Goal: Task Accomplishment & Management: Manage account settings

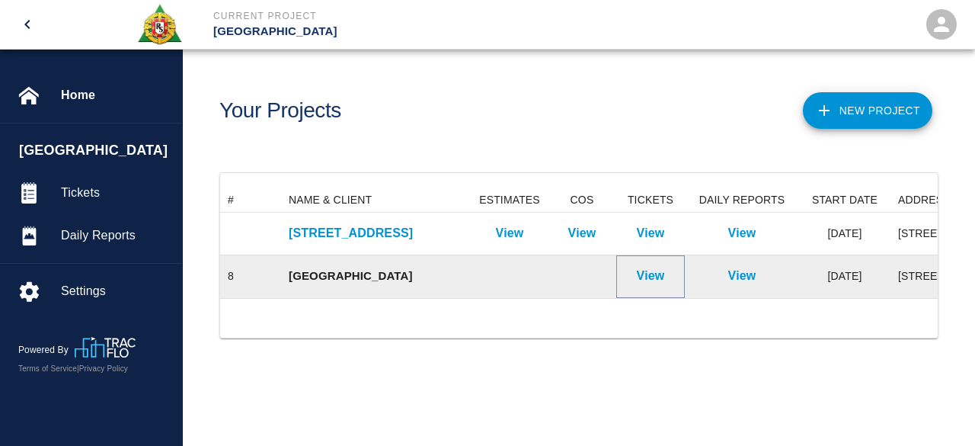
click at [637, 274] on p "View" at bounding box center [651, 276] width 28 height 18
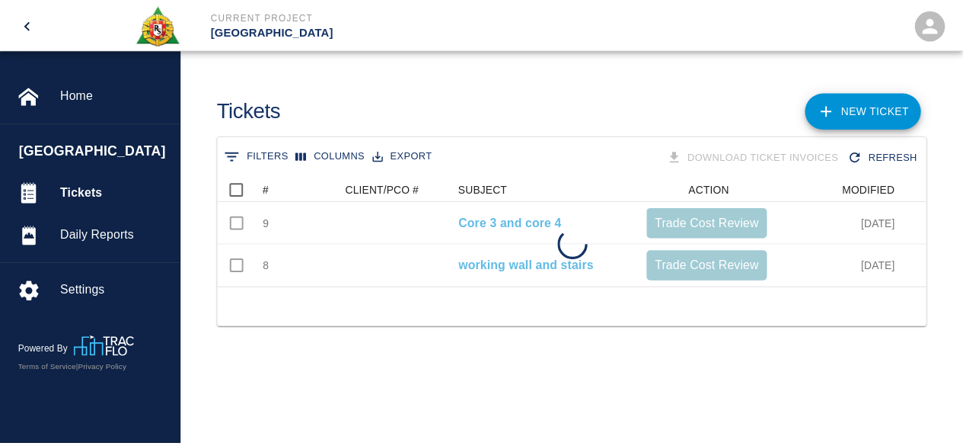
scroll to position [110, 706]
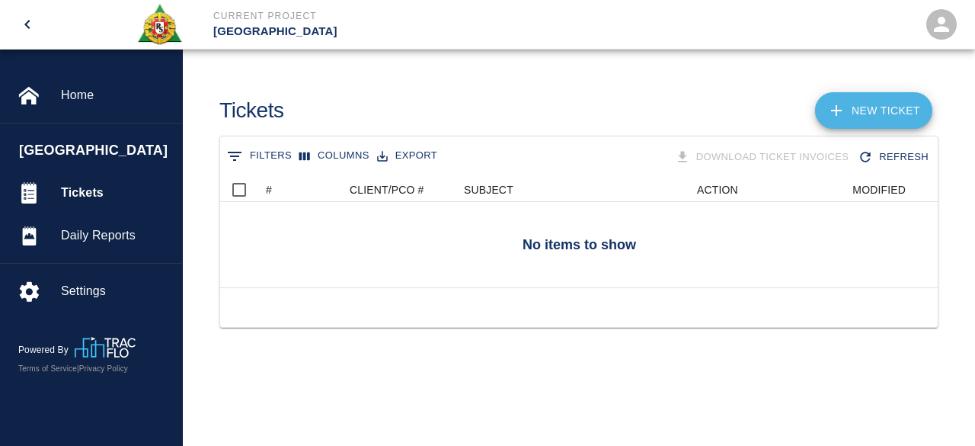
click at [886, 102] on link "NEW TICKET" at bounding box center [873, 110] width 117 height 37
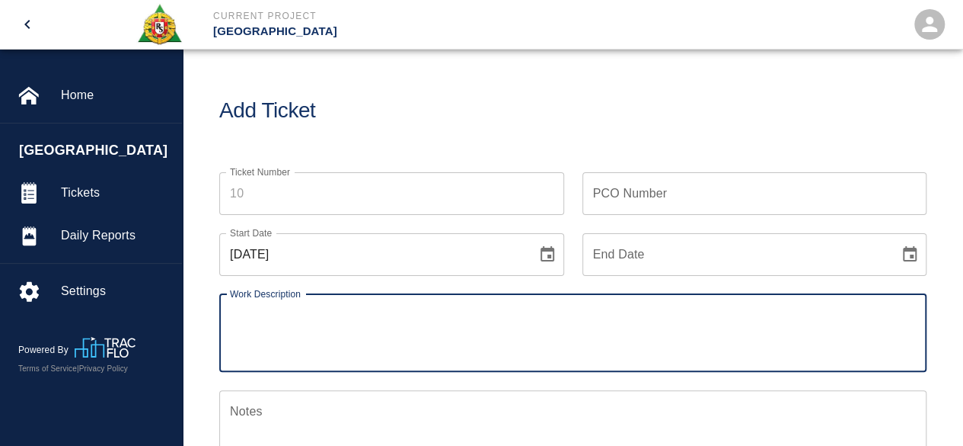
click at [256, 194] on input "Ticket Number" at bounding box center [391, 193] width 345 height 43
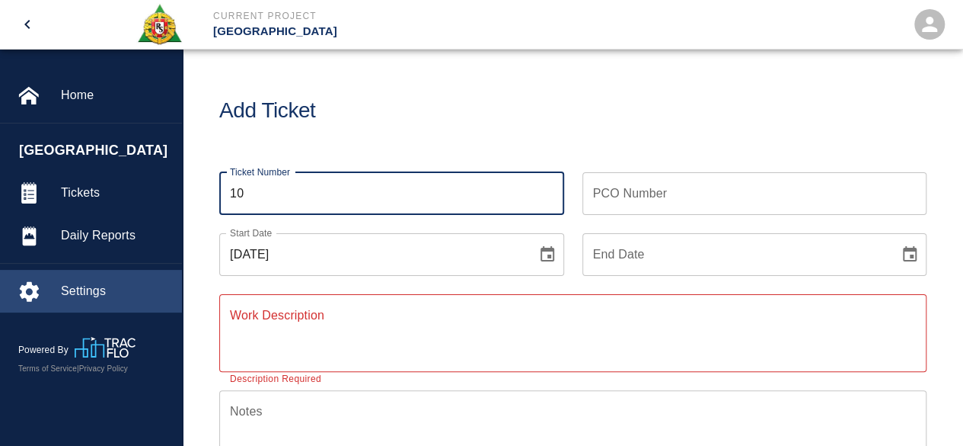
type input "10"
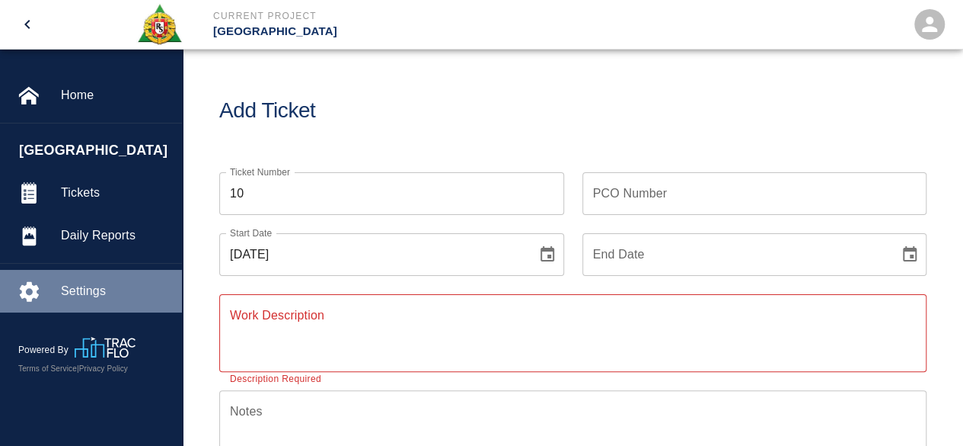
click at [91, 287] on span "Settings" at bounding box center [115, 291] width 109 height 18
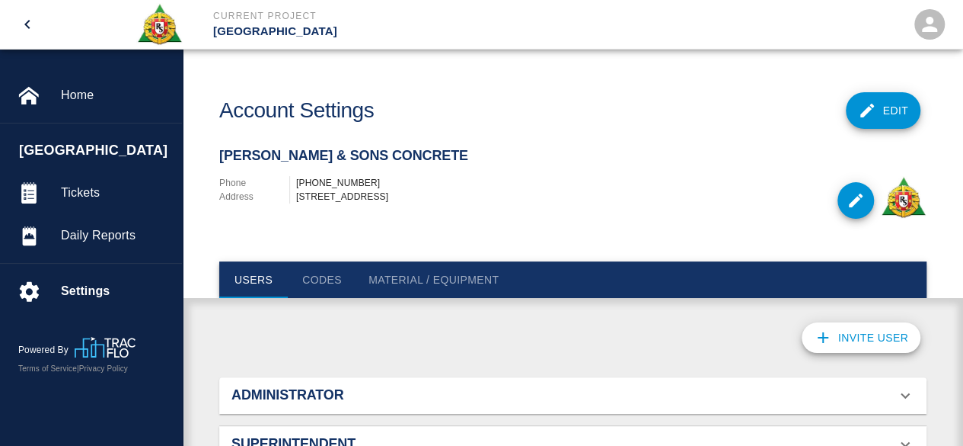
scroll to position [97, 671]
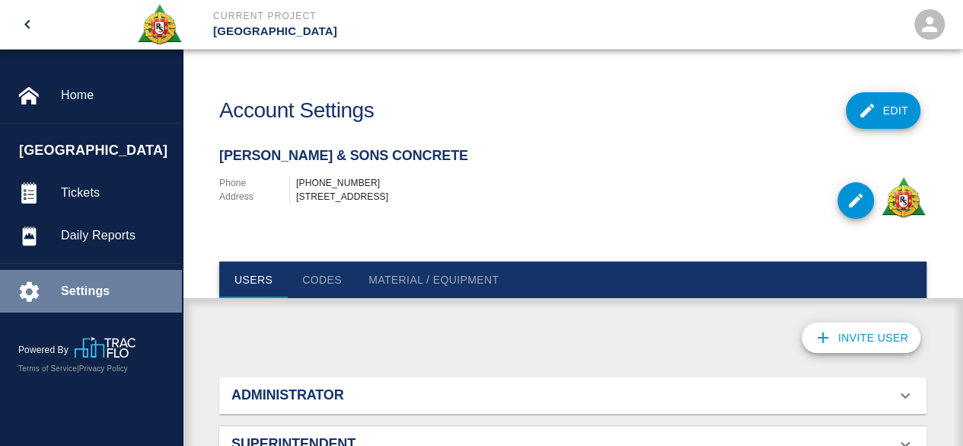
click at [52, 295] on div at bounding box center [39, 290] width 43 height 21
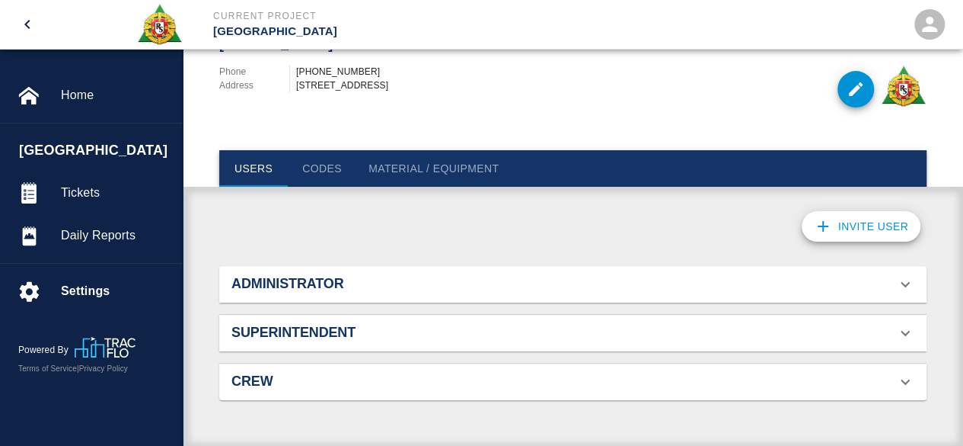
scroll to position [119, 0]
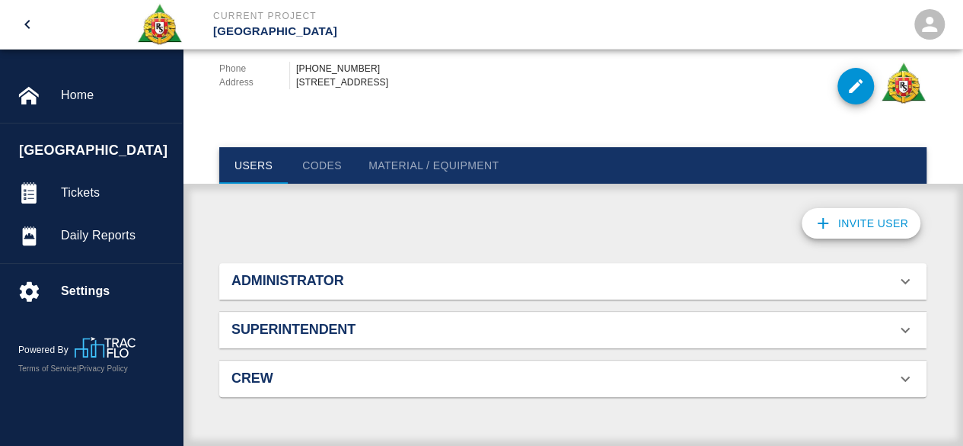
click at [329, 164] on button "Codes" at bounding box center [322, 165] width 69 height 37
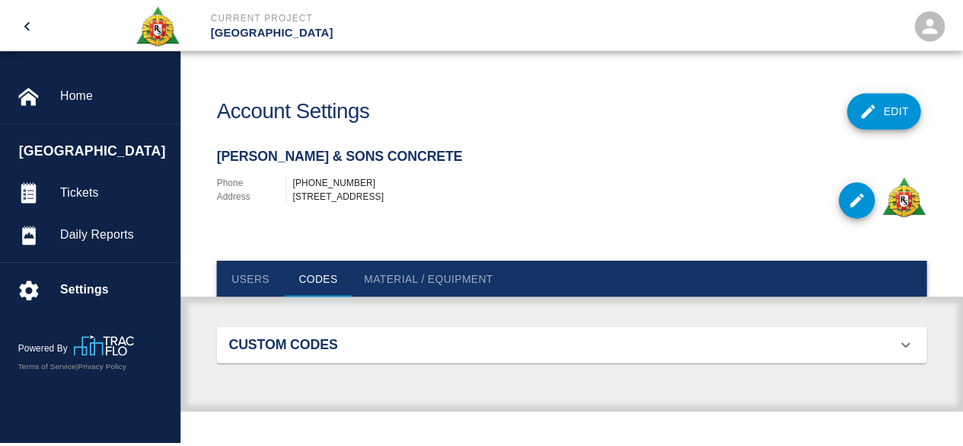
scroll to position [97, 682]
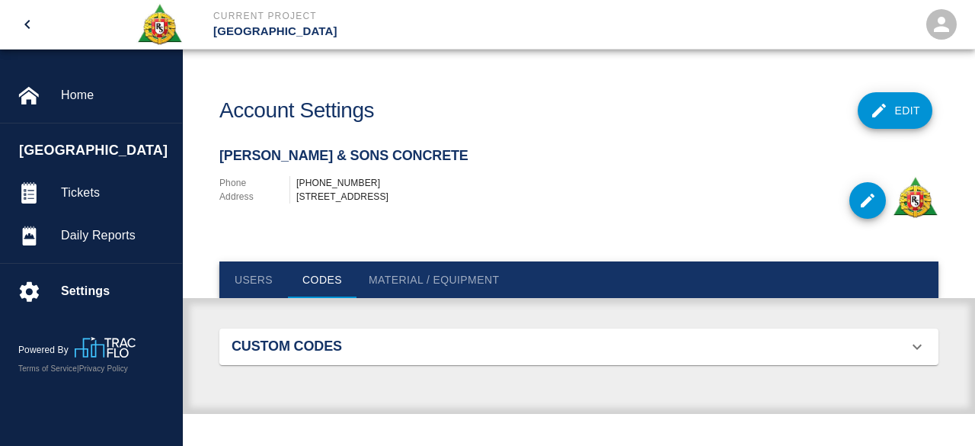
click at [213, 282] on div "Users Codes Material / Equipment" at bounding box center [579, 279] width 792 height 37
click at [238, 282] on button "Users" at bounding box center [253, 279] width 69 height 37
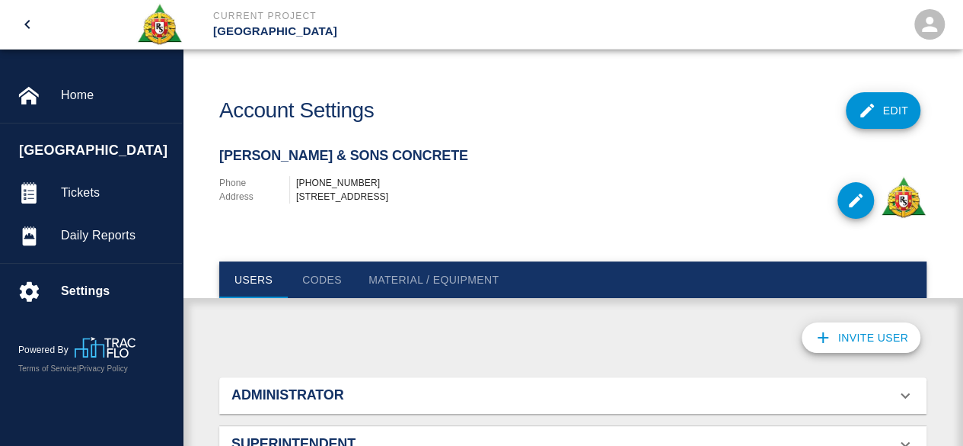
scroll to position [119, 0]
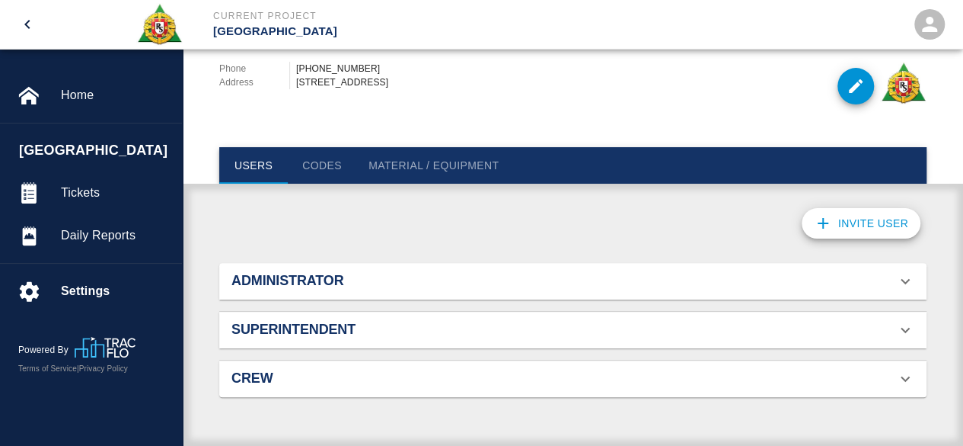
click at [252, 382] on h2 "Crew" at bounding box center [343, 378] width 222 height 17
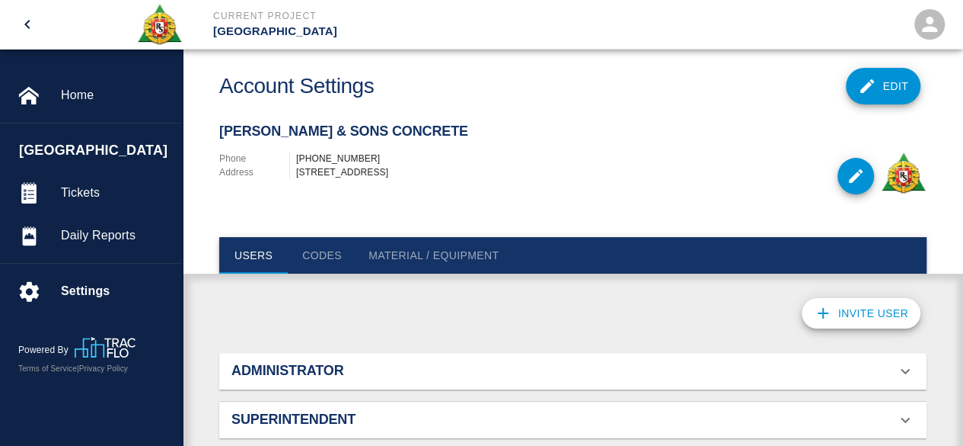
scroll to position [21, 0]
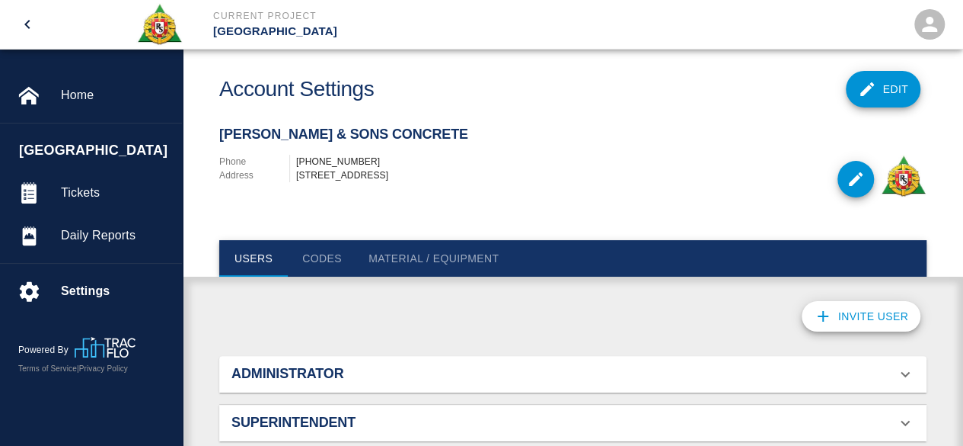
click at [270, 377] on h2 "Administrator" at bounding box center [343, 374] width 222 height 17
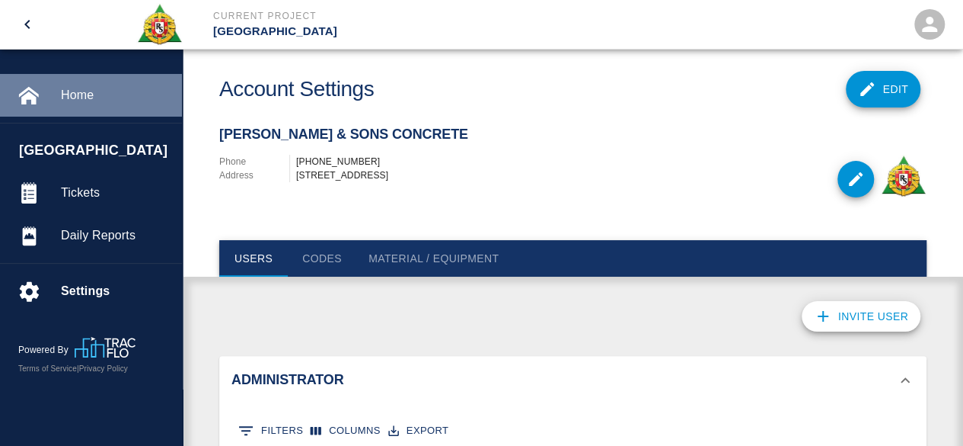
click at [79, 94] on span "Home" at bounding box center [115, 95] width 109 height 18
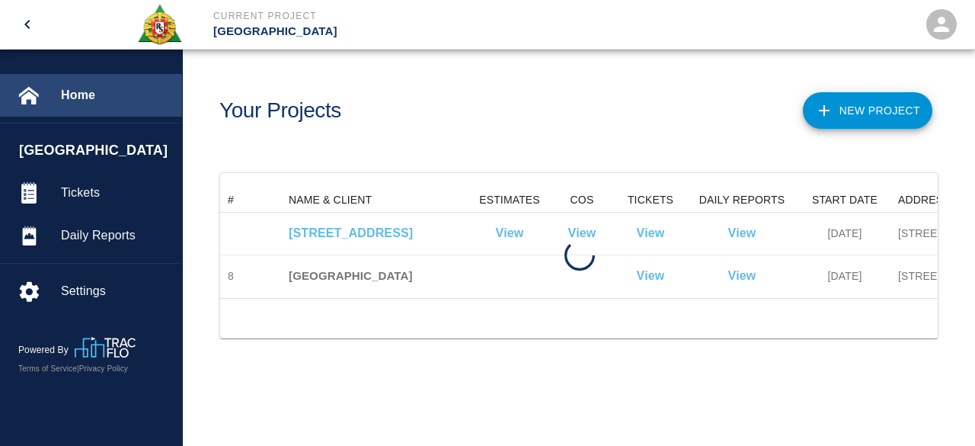
scroll to position [110, 706]
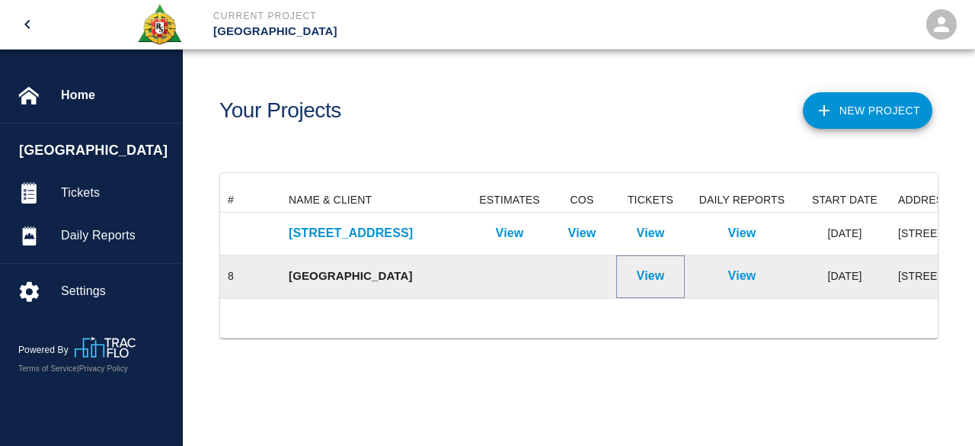
click at [642, 278] on p "View" at bounding box center [651, 276] width 28 height 18
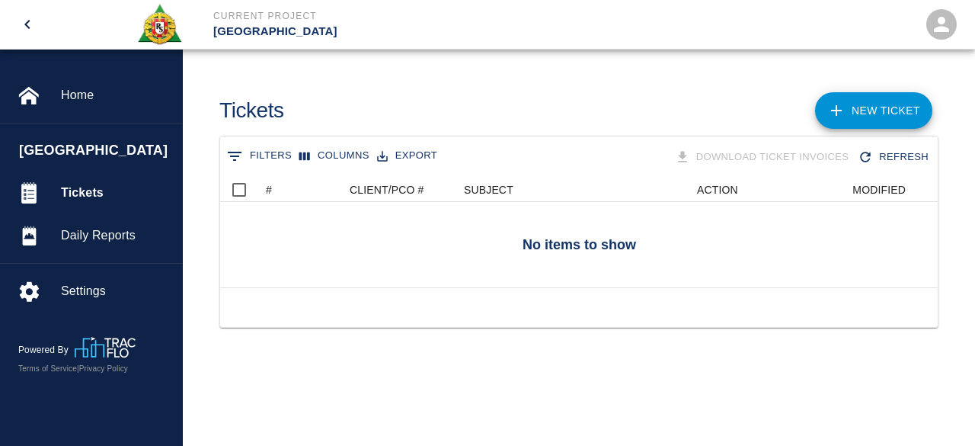
scroll to position [110, 706]
click at [226, 155] on icon "Show filters" at bounding box center [234, 156] width 18 height 18
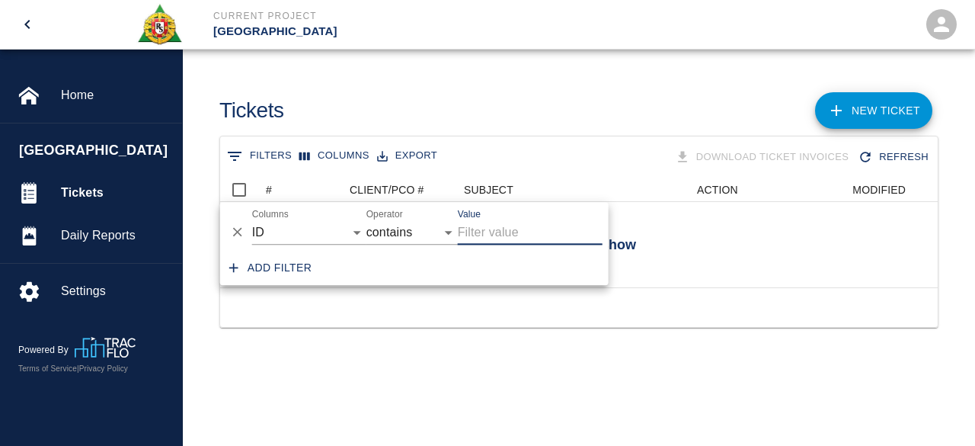
click at [235, 229] on icon "Delete" at bounding box center [237, 232] width 9 height 9
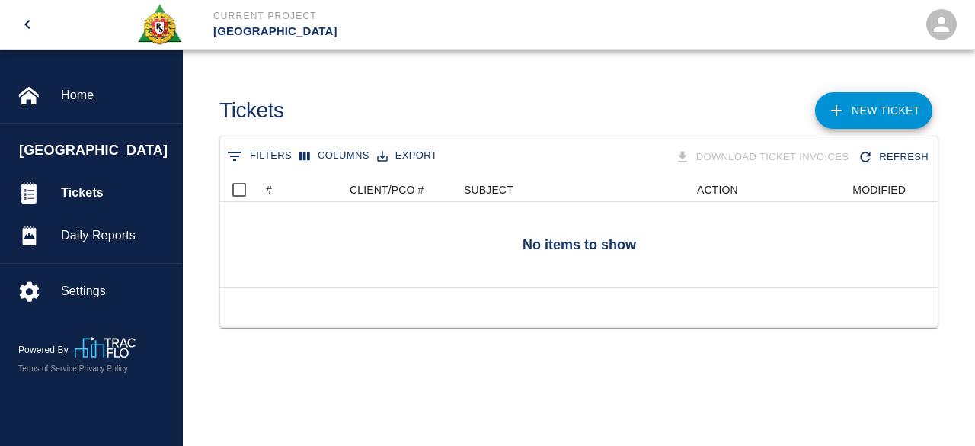
click at [238, 156] on icon "Show filters" at bounding box center [235, 156] width 14 height 9
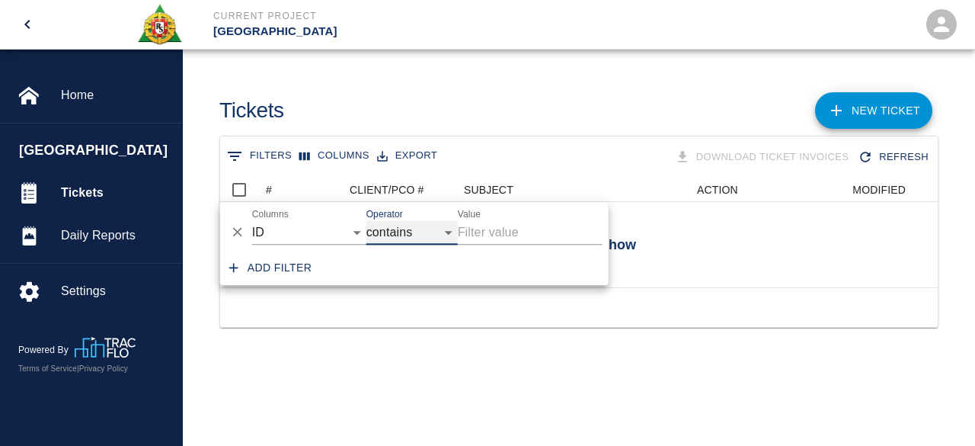
click at [447, 231] on select "contains equals starts with ends with is empty is not empty is any of" at bounding box center [411, 232] width 91 height 24
click at [366, 220] on select "contains equals starts with ends with is empty is not empty is any of" at bounding box center [411, 232] width 91 height 24
click at [449, 228] on select "contains equals starts with ends with is empty is not empty is any of" at bounding box center [411, 232] width 91 height 24
click at [506, 228] on input "Value" at bounding box center [530, 232] width 145 height 24
click at [231, 264] on icon "button" at bounding box center [233, 267] width 15 height 15
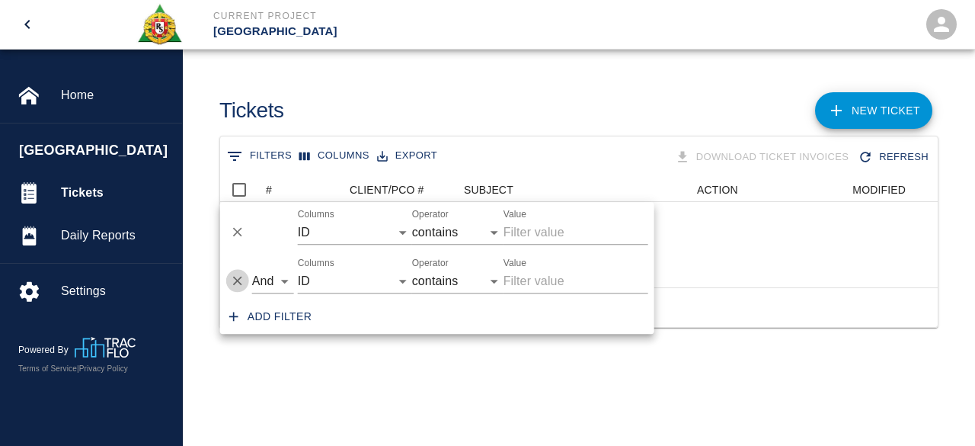
click at [241, 278] on icon "Delete" at bounding box center [237, 280] width 15 height 15
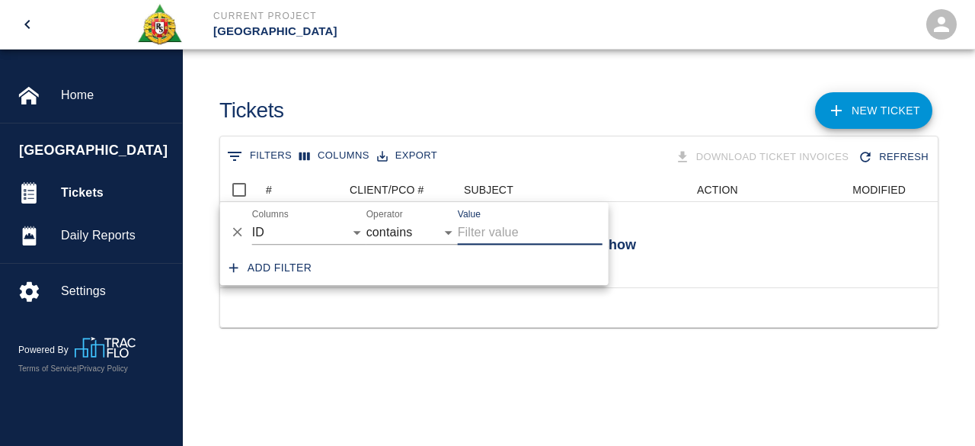
click at [321, 150] on button "Columns" at bounding box center [334, 156] width 78 height 24
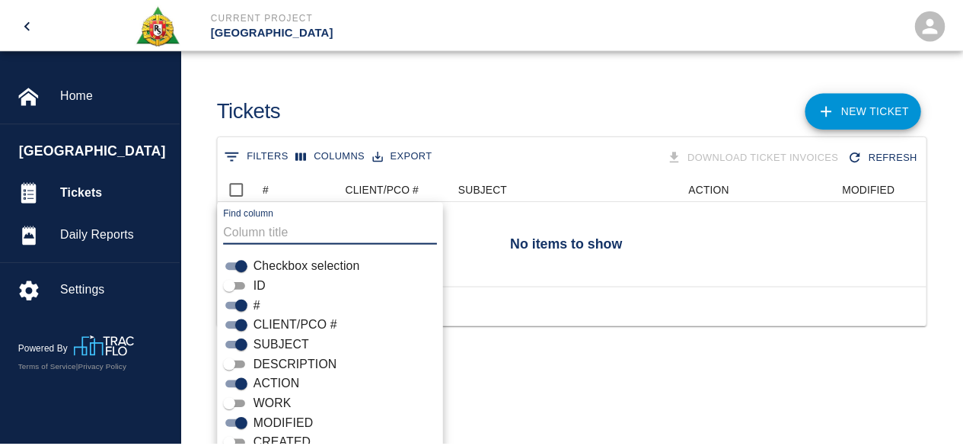
scroll to position [12, 12]
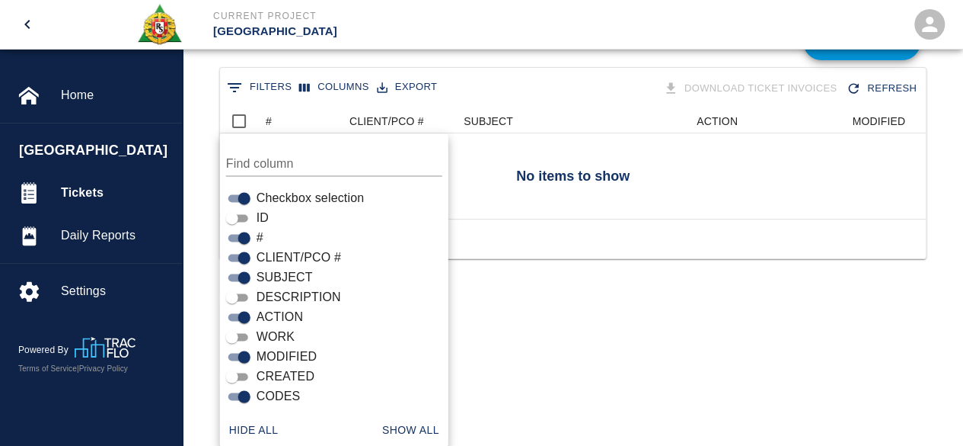
click at [527, 377] on html "Current Project Belmont Race Park Home Belmont Race Park Tickets Daily Reports …" at bounding box center [481, 154] width 963 height 446
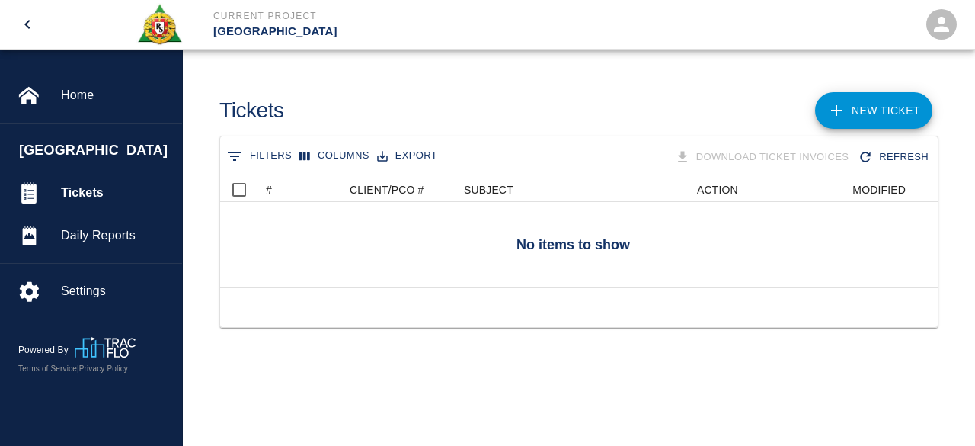
scroll to position [110, 706]
click at [407, 155] on button "Export" at bounding box center [407, 156] width 68 height 24
click at [240, 155] on icon "Show filters" at bounding box center [234, 156] width 18 height 18
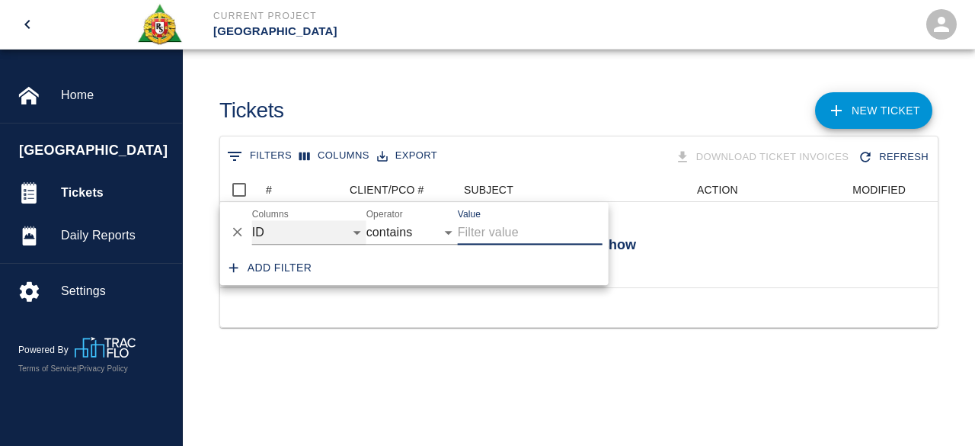
click at [353, 232] on select "ID # CLIENT/PCO # SUBJECT DESCRIPTION ACTION WORK MODIFIED CREATED CODES" at bounding box center [309, 232] width 114 height 24
click at [252, 220] on select "ID # CLIENT/PCO # SUBJECT DESCRIPTION ACTION WORK MODIFIED CREATED CODES" at bounding box center [309, 232] width 114 height 24
select select "pco_number"
click at [312, 365] on div "0 Filters Columns Export Download Ticket Invoices Refresh No items to show # CL…" at bounding box center [579, 250] width 792 height 229
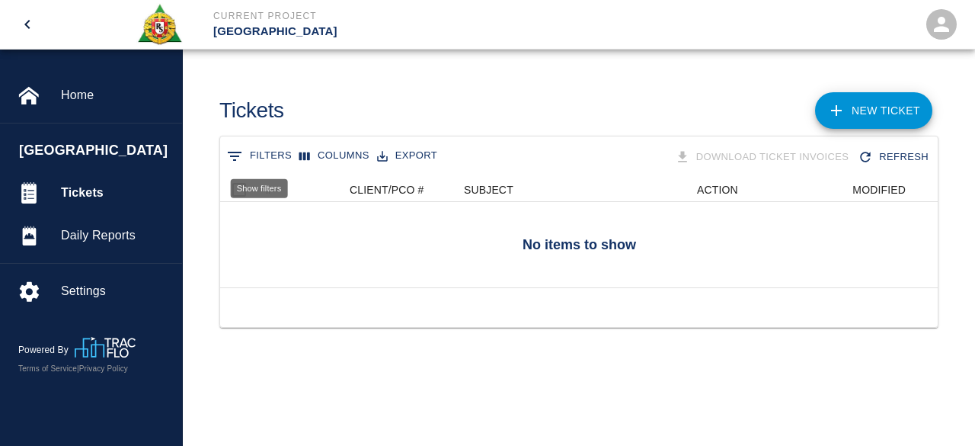
click at [257, 152] on button "0 Filters" at bounding box center [259, 156] width 72 height 24
select select "pco_number"
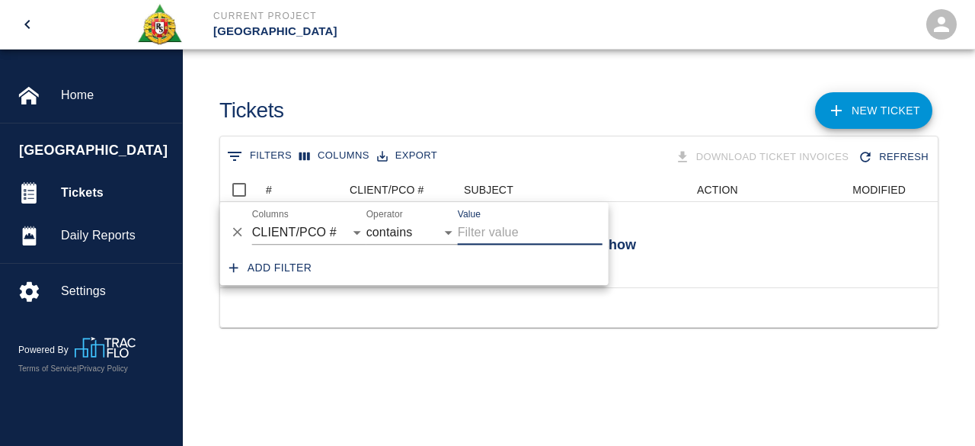
click at [238, 232] on icon "Delete" at bounding box center [237, 232] width 15 height 15
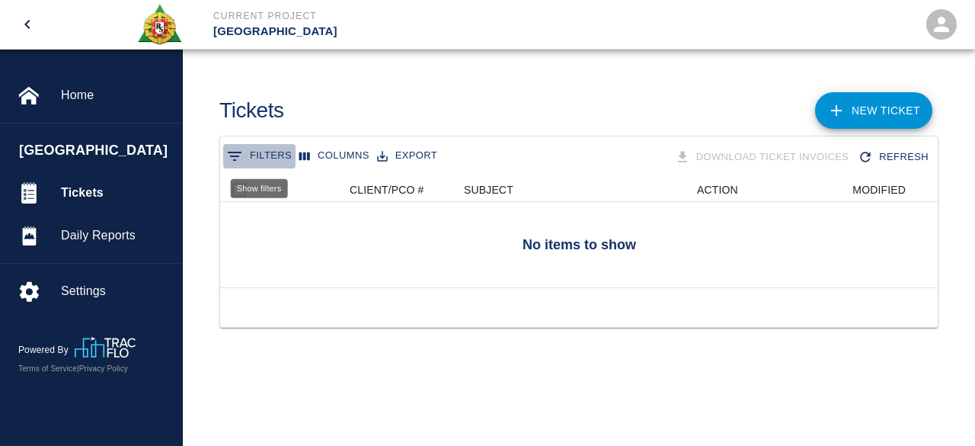
click at [260, 153] on button "0 Filters" at bounding box center [259, 156] width 72 height 24
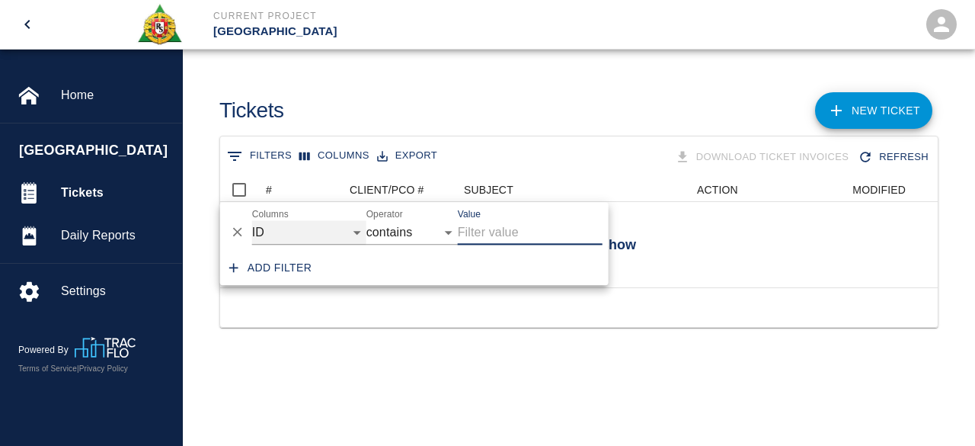
click at [356, 230] on select "ID # CLIENT/PCO # SUBJECT DESCRIPTION ACTION WORK MODIFIED CREATED CODES" at bounding box center [309, 232] width 114 height 24
click at [252, 220] on select "ID # CLIENT/PCO # SUBJECT DESCRIPTION ACTION WORK MODIFIED CREATED CODES" at bounding box center [309, 232] width 114 height 24
select select "subject"
click at [239, 231] on icon "Delete" at bounding box center [237, 232] width 15 height 15
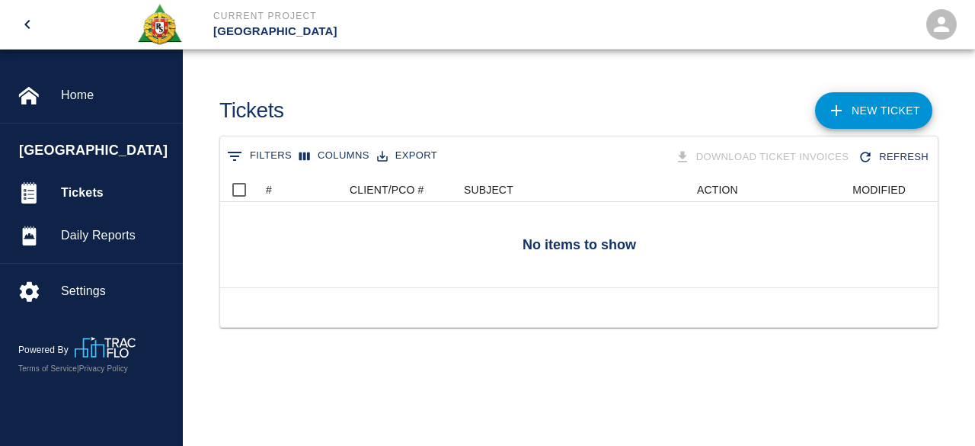
click at [236, 152] on icon "Show filters" at bounding box center [235, 156] width 14 height 9
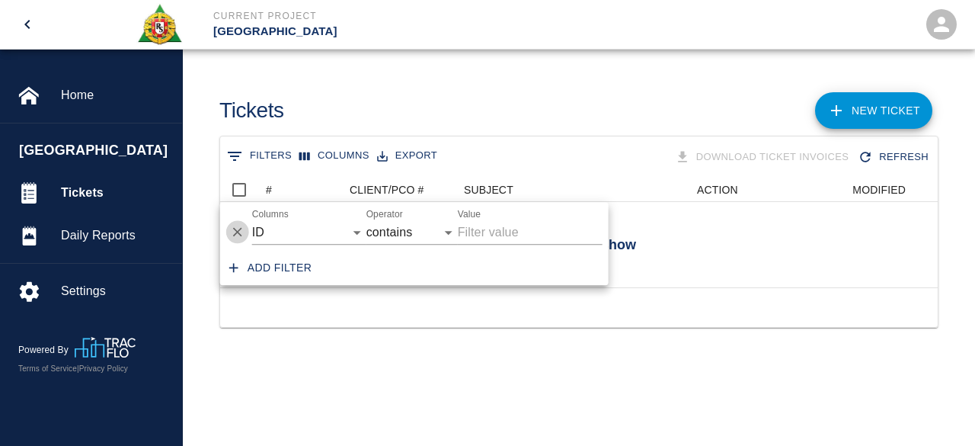
click at [243, 228] on icon "Delete" at bounding box center [237, 232] width 15 height 15
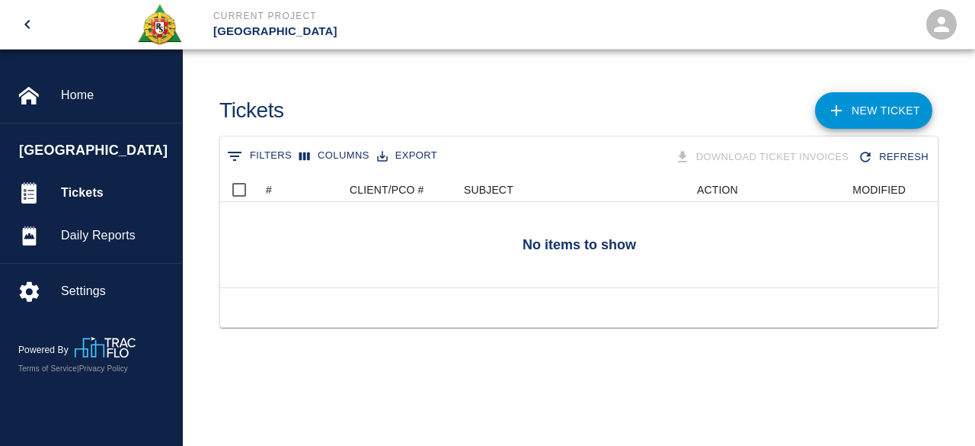
click at [232, 155] on icon "Show filters" at bounding box center [235, 156] width 14 height 9
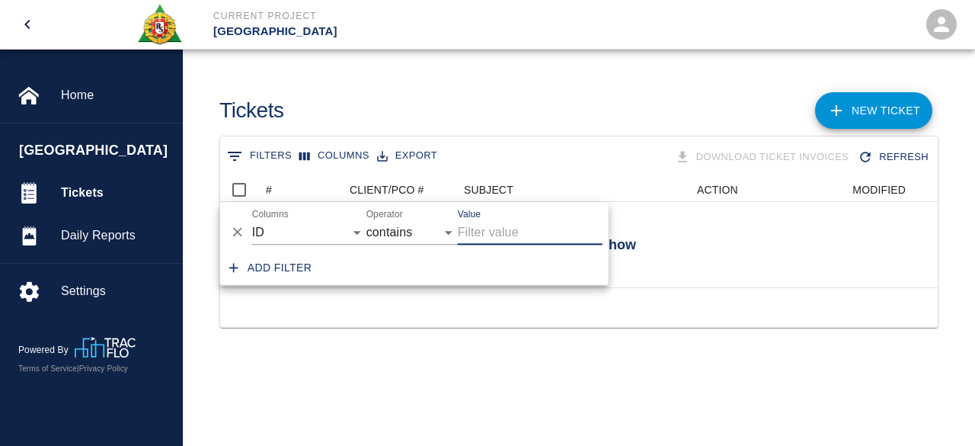
click at [259, 155] on button "0 Filters" at bounding box center [259, 156] width 72 height 24
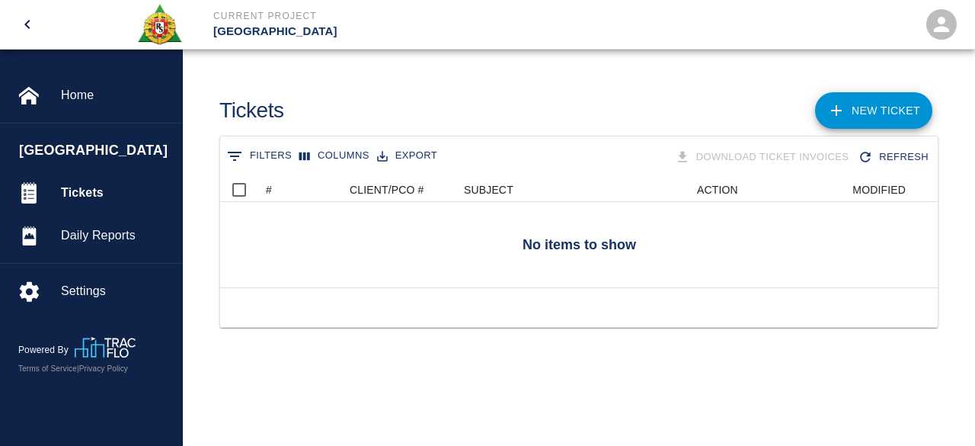
click at [236, 154] on icon "Show filters" at bounding box center [234, 156] width 18 height 18
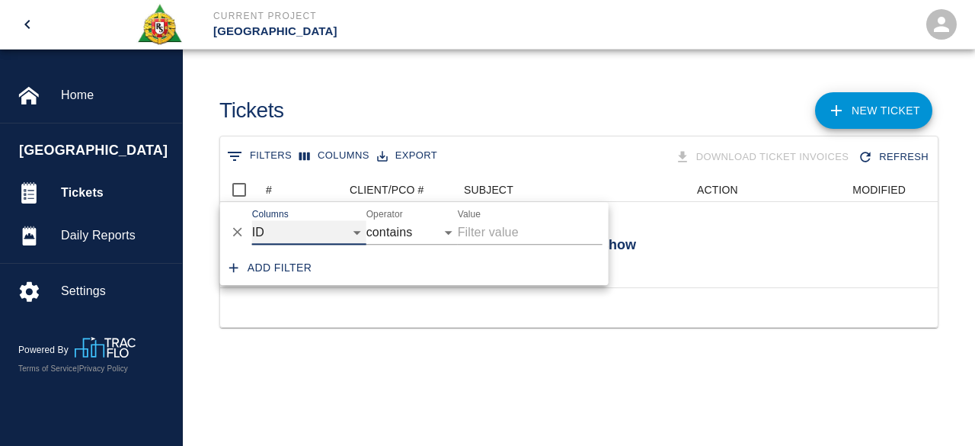
click at [353, 229] on select "ID # CLIENT/PCO # SUBJECT DESCRIPTION ACTION WORK MODIFIED CREATED CODES" at bounding box center [309, 232] width 114 height 24
click at [436, 100] on div "Tickets" at bounding box center [390, 105] width 366 height 62
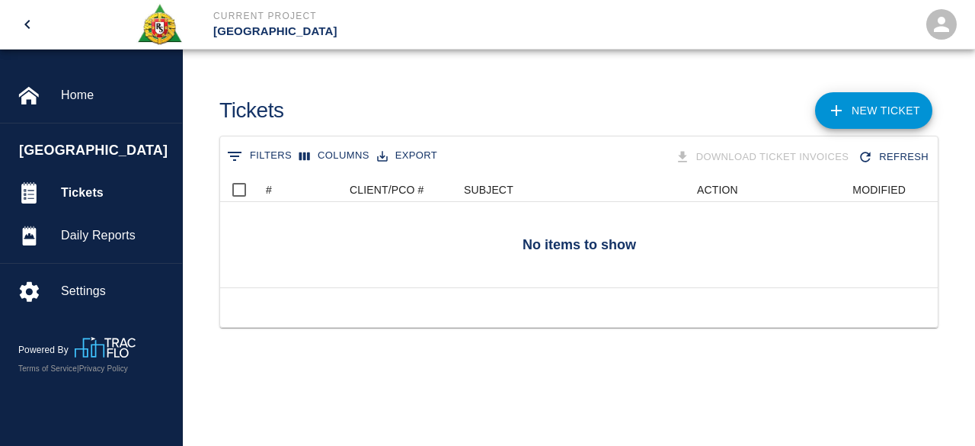
click at [554, 252] on div at bounding box center [631, 244] width 822 height 85
click at [684, 159] on div "Download Ticket Invoices" at bounding box center [764, 157] width 184 height 27
click at [679, 155] on div "Download Ticket Invoices" at bounding box center [764, 157] width 184 height 27
click at [802, 162] on div "Download Ticket Invoices" at bounding box center [764, 157] width 184 height 27
click at [873, 156] on icon "Refresh the list" at bounding box center [865, 156] width 15 height 15
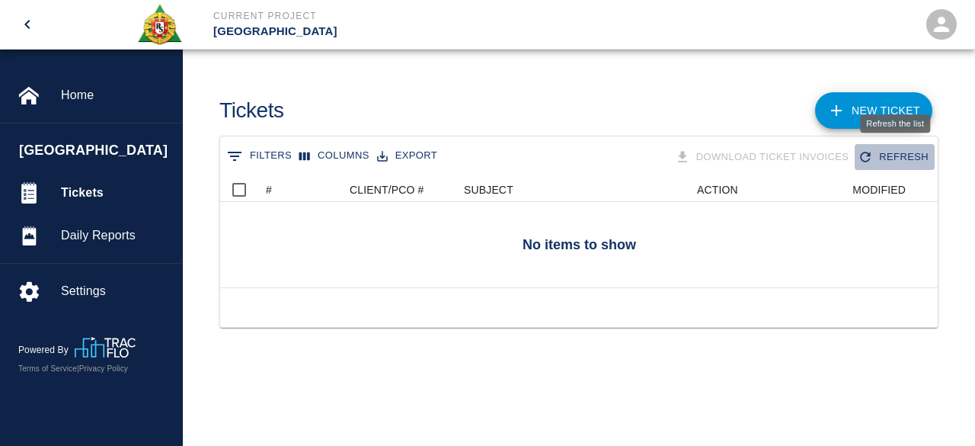
click at [864, 152] on icon "Refresh the list" at bounding box center [866, 157] width 10 height 10
click at [867, 156] on icon "Refresh the list" at bounding box center [865, 156] width 15 height 15
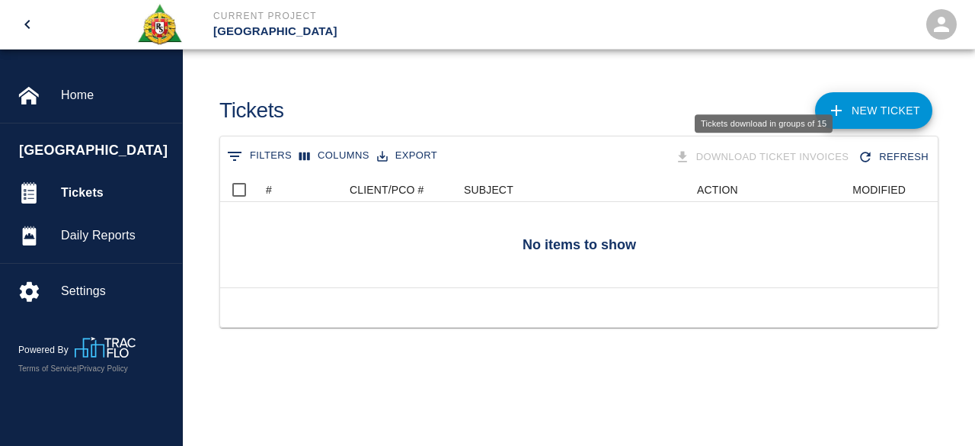
click at [746, 162] on div "Download Ticket Invoices" at bounding box center [764, 157] width 184 height 27
click at [427, 158] on button "Export" at bounding box center [407, 156] width 68 height 24
click at [447, 155] on div "0 Filters Columns Export Download Ticket Invoices Refresh" at bounding box center [578, 157] width 711 height 27
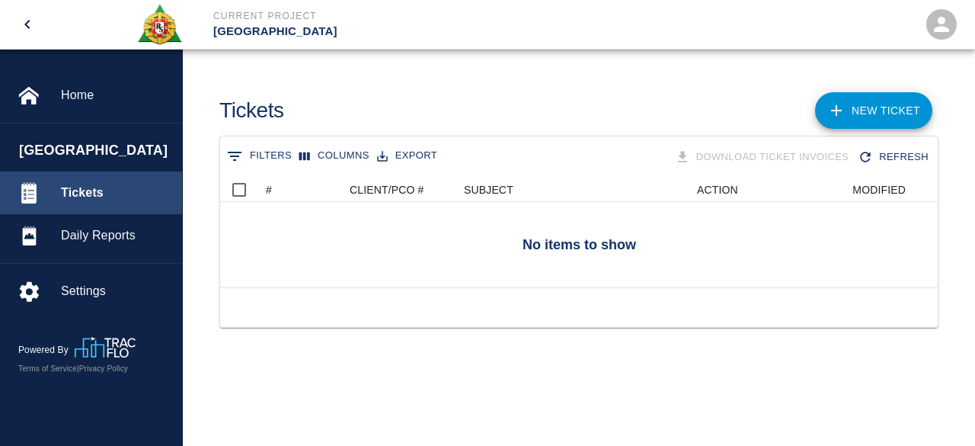
click at [85, 188] on span "Tickets" at bounding box center [115, 193] width 109 height 18
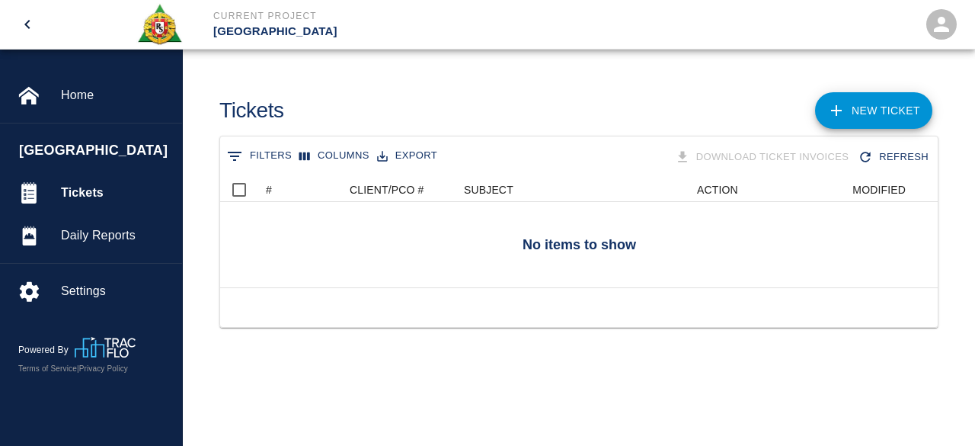
click at [236, 153] on icon "Show filters" at bounding box center [234, 156] width 18 height 18
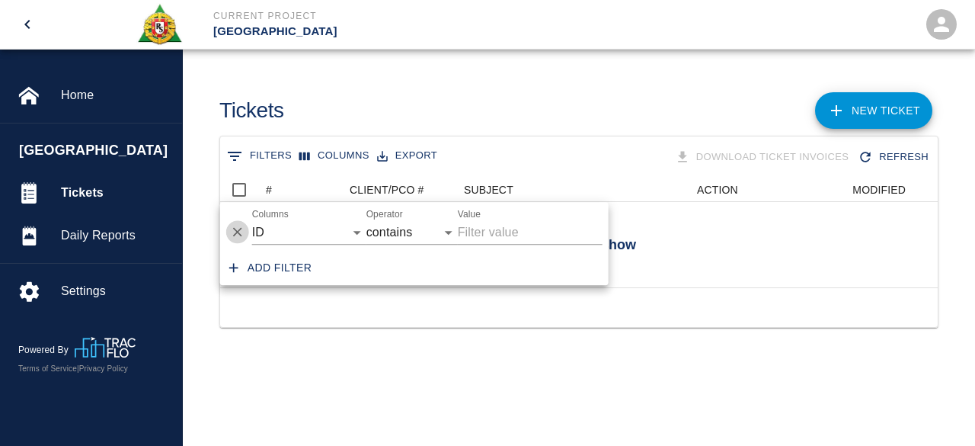
click at [232, 229] on icon "Delete" at bounding box center [237, 232] width 15 height 15
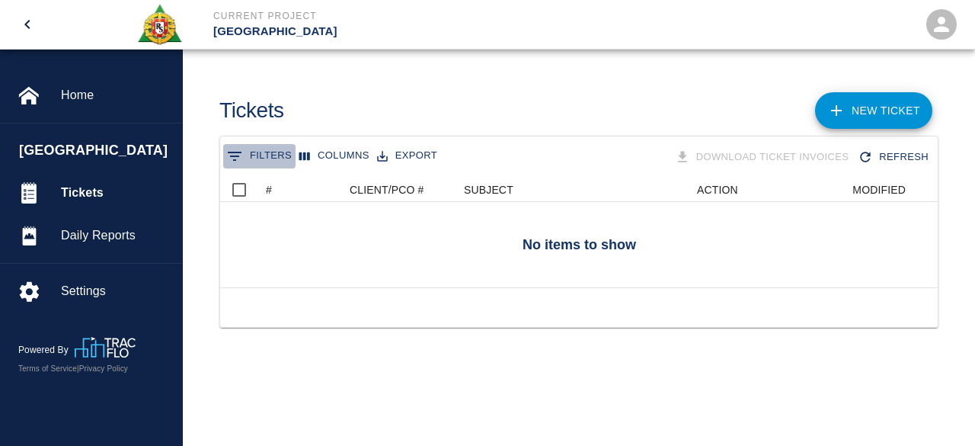
click at [238, 150] on icon "Show filters" at bounding box center [234, 156] width 18 height 18
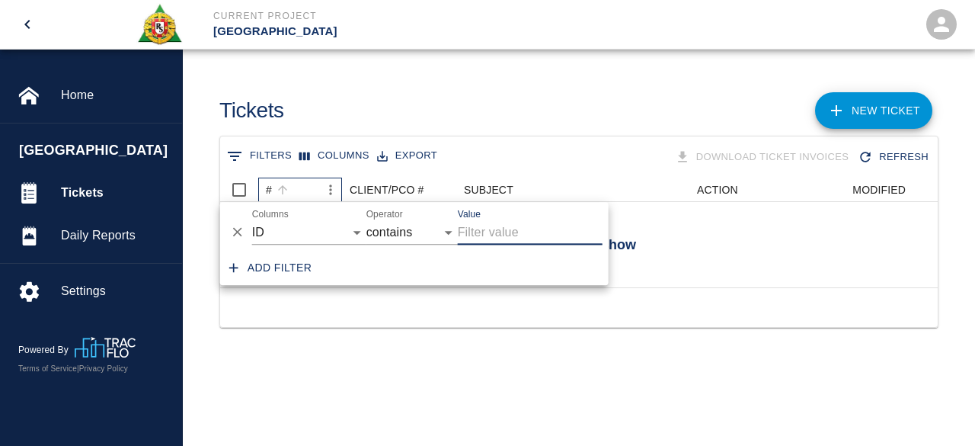
click at [303, 182] on div "#" at bounding box center [292, 189] width 53 height 24
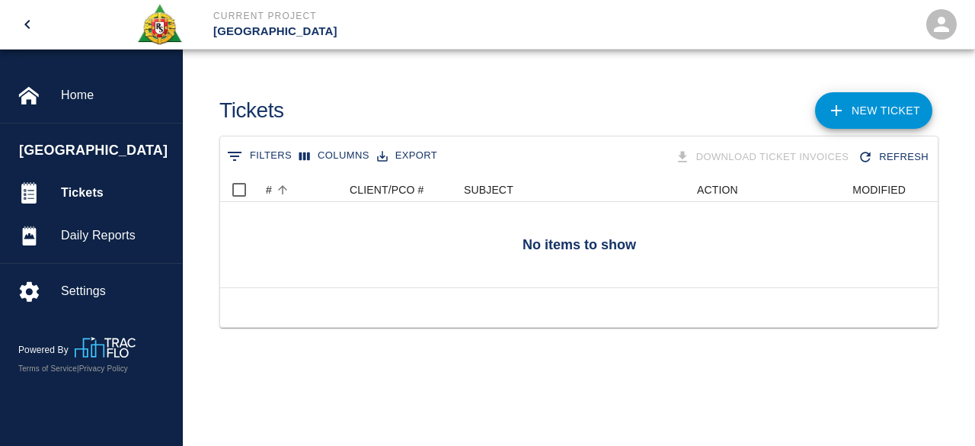
click at [238, 152] on icon "Show filters" at bounding box center [235, 156] width 14 height 9
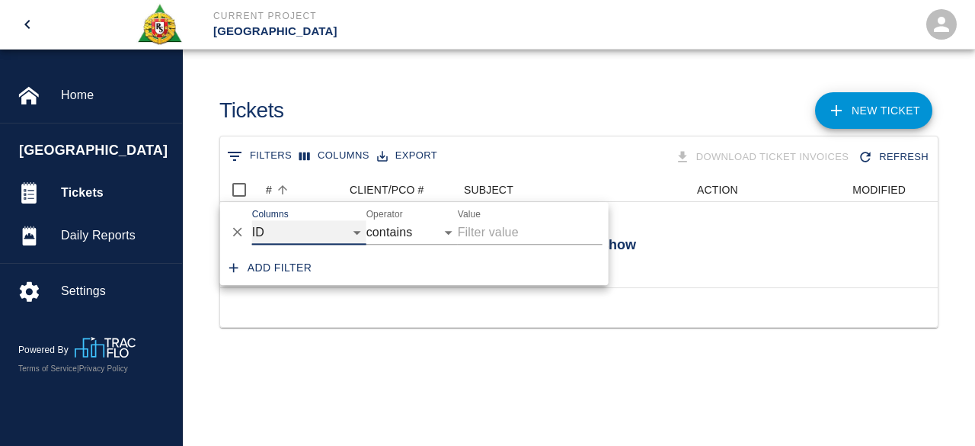
click at [356, 232] on select "ID # CLIENT/PCO # SUBJECT DESCRIPTION ACTION WORK MODIFIED CREATED CODES" at bounding box center [309, 232] width 114 height 24
click at [252, 220] on select "ID # CLIENT/PCO # SUBJECT DESCRIPTION ACTION WORK MODIFIED CREATED CODES" at bounding box center [309, 232] width 114 height 24
select select "pco_number"
click at [446, 235] on select "contains equals starts with ends with is empty is not empty is any of" at bounding box center [411, 232] width 91 height 24
click at [366, 220] on select "contains equals starts with ends with is empty is not empty is any of" at bounding box center [411, 232] width 91 height 24
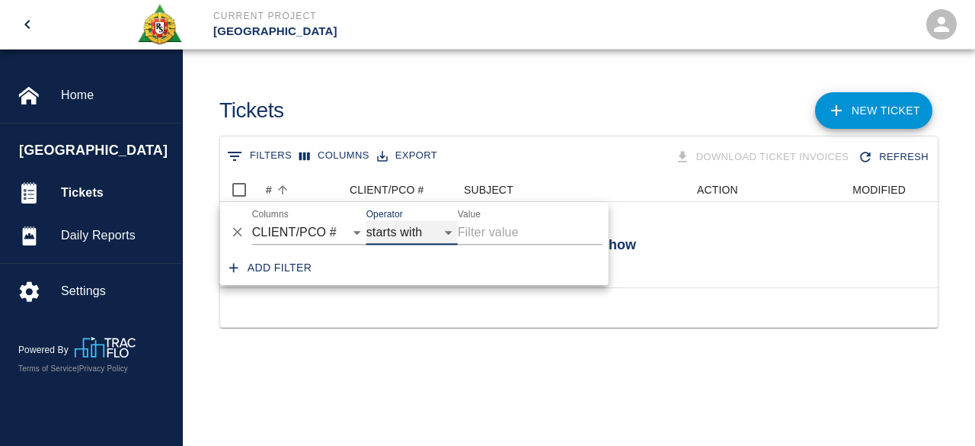
select select "startsWith"
click at [318, 327] on div at bounding box center [578, 307] width 717 height 40
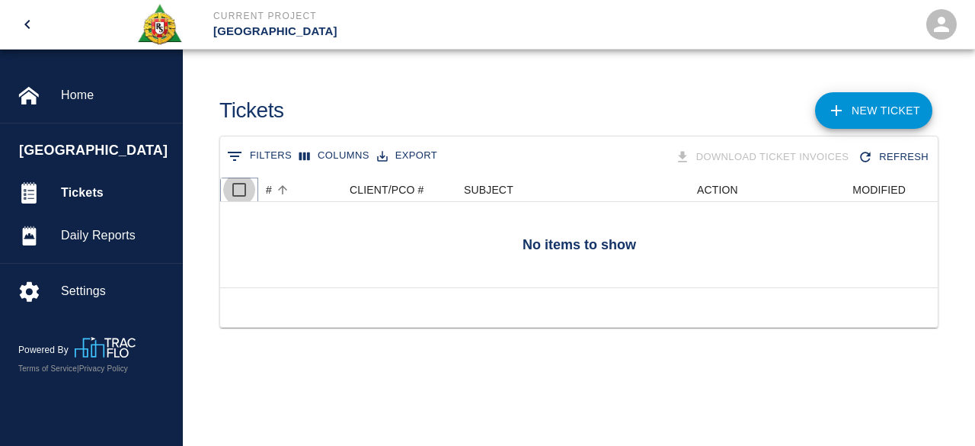
click at [236, 189] on input "Select all rows" at bounding box center [239, 190] width 32 height 32
checkbox input "false"
click at [279, 189] on icon "Sort" at bounding box center [283, 190] width 14 height 14
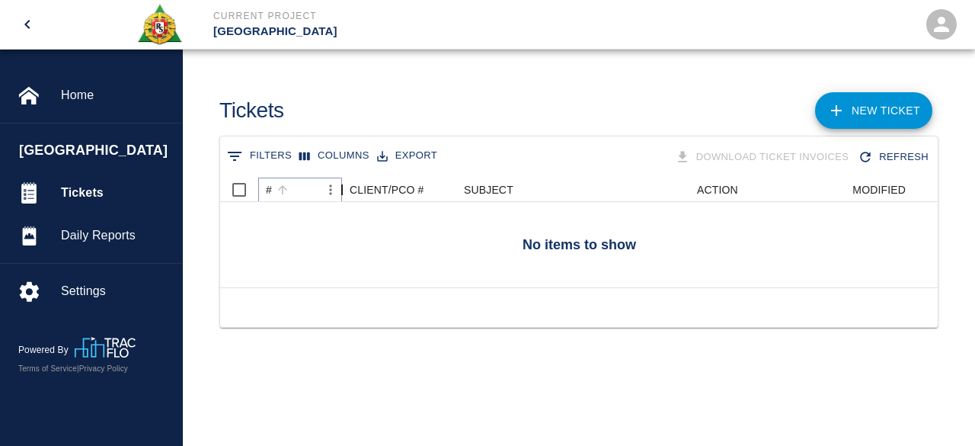
click at [333, 188] on div "#" at bounding box center [342, 189] width 18 height 24
click at [346, 189] on icon "Menu" at bounding box center [353, 189] width 15 height 15
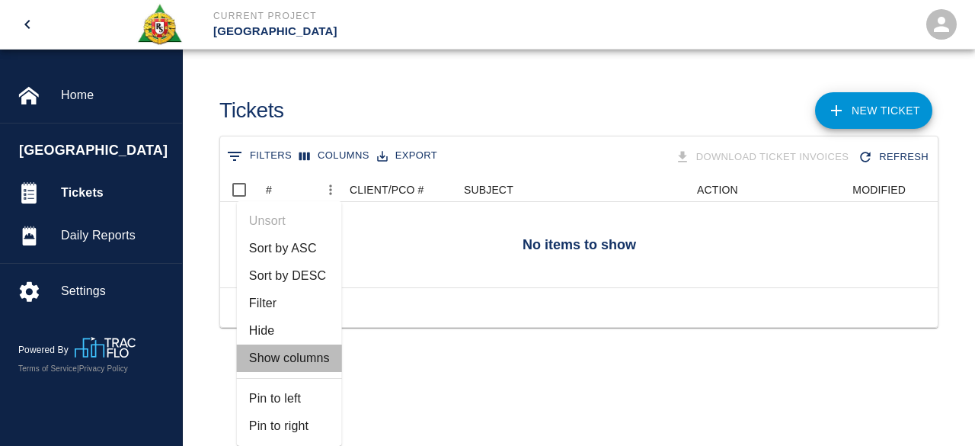
click at [293, 360] on li "Show columns" at bounding box center [289, 357] width 105 height 27
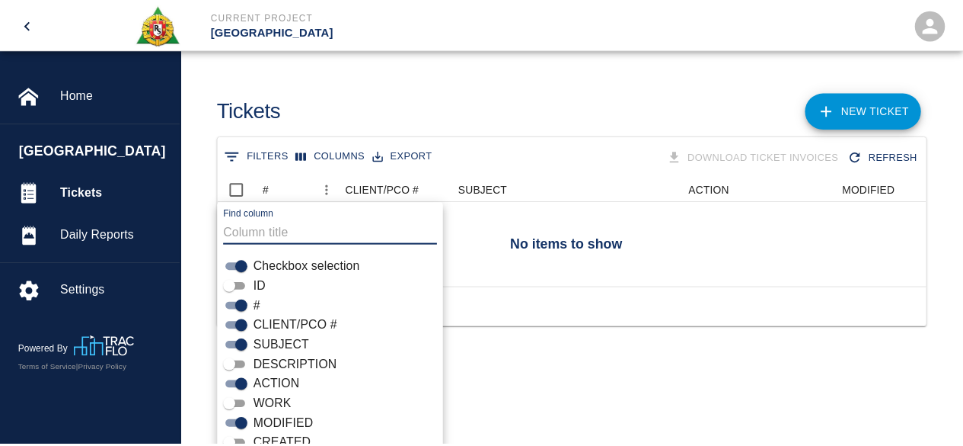
scroll to position [12, 12]
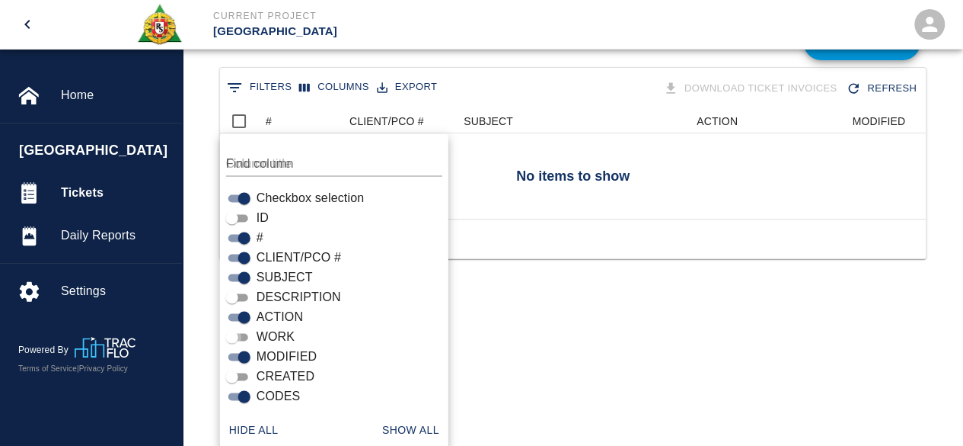
click at [235, 337] on input "WORK" at bounding box center [232, 336] width 55 height 18
checkbox input "true"
click at [239, 217] on input "ID" at bounding box center [232, 218] width 55 height 18
checkbox input "true"
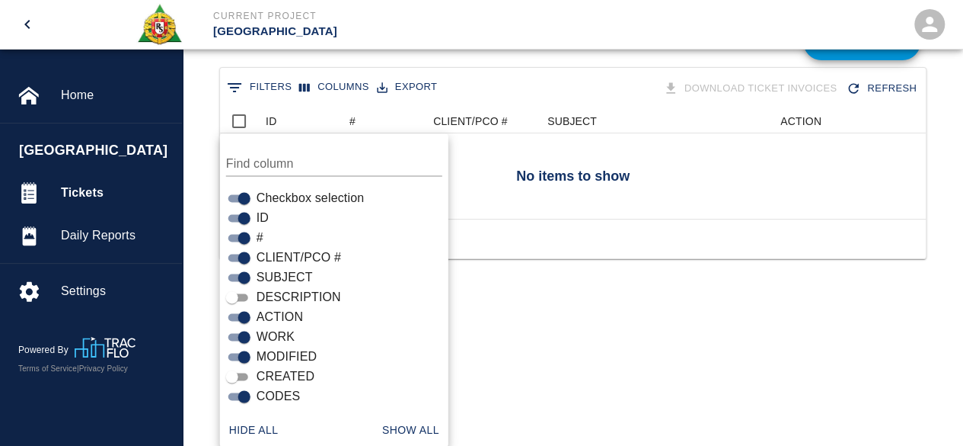
click at [234, 291] on input "DESCRIPTION" at bounding box center [232, 297] width 55 height 18
checkbox input "true"
click at [422, 427] on button "Show all" at bounding box center [410, 429] width 69 height 28
checkbox input "true"
click at [554, 372] on main "Tickets NEW TICKET 0 Filters Columns Export Download Ticket Invoices Refresh No…" at bounding box center [573, 154] width 781 height 446
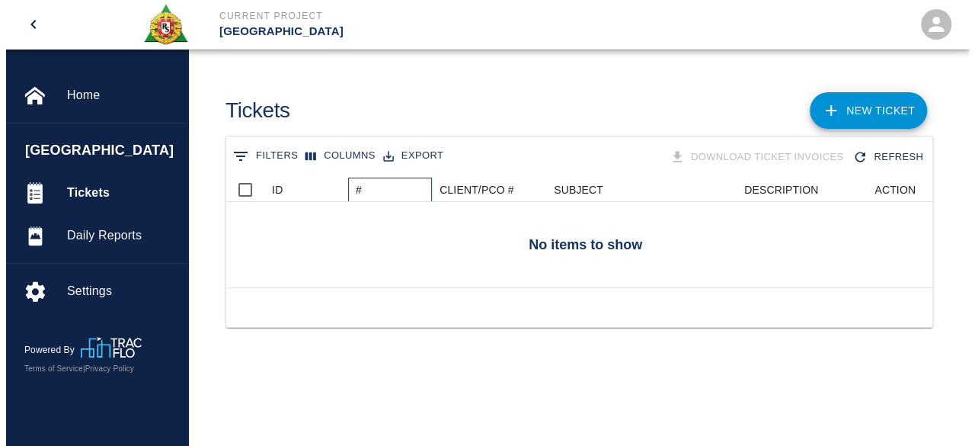
scroll to position [110, 706]
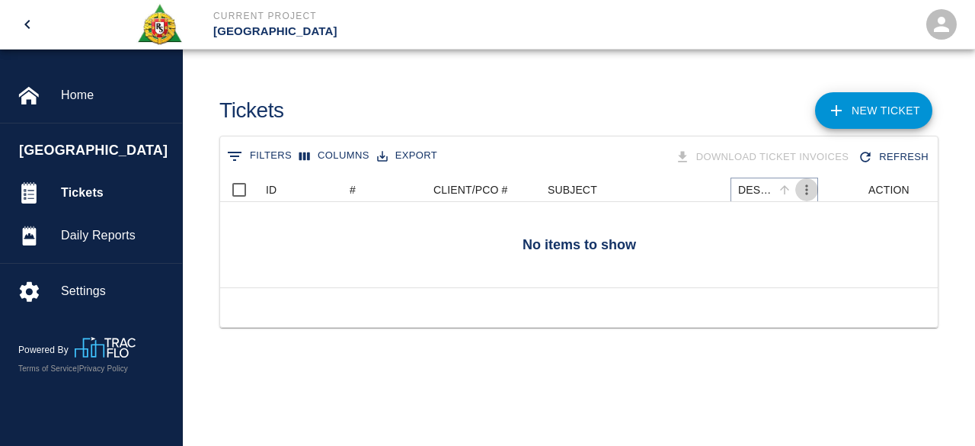
click at [803, 189] on icon "Menu" at bounding box center [806, 189] width 15 height 15
click at [525, 396] on main "Tickets NEW TICKET 0 Filters Columns Export Download Ticket Invoices Refresh No…" at bounding box center [579, 223] width 792 height 446
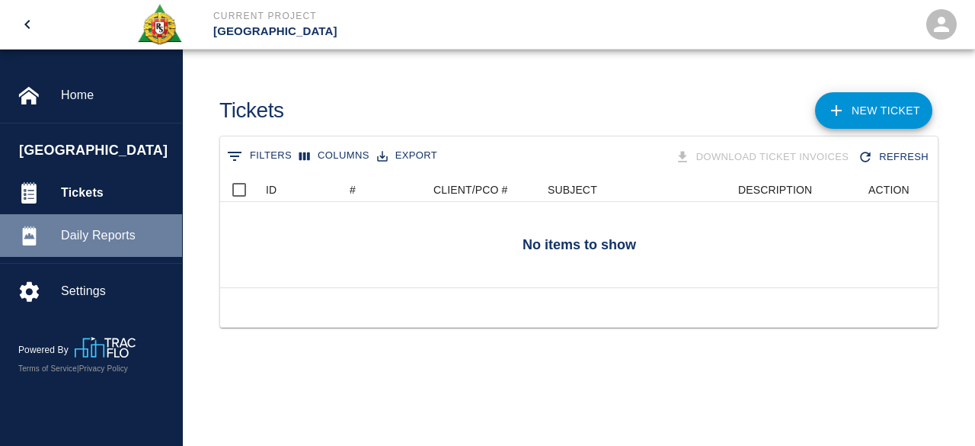
click at [97, 235] on span "Daily Reports" at bounding box center [115, 235] width 109 height 18
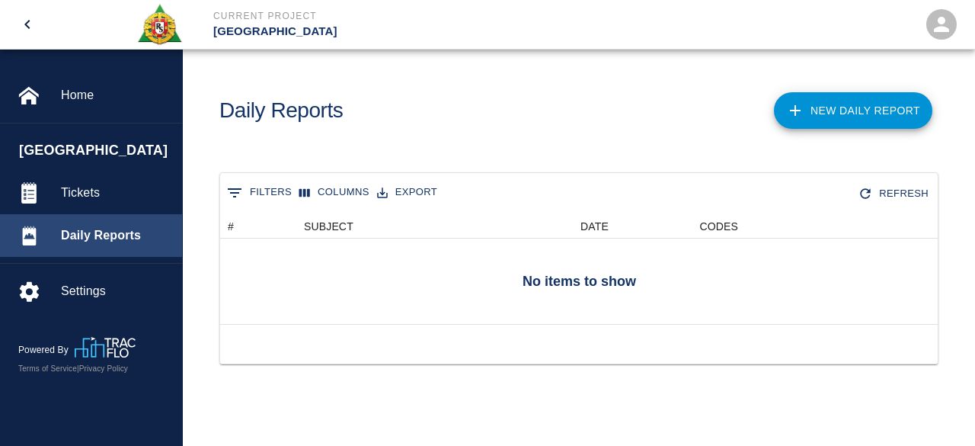
scroll to position [97, 706]
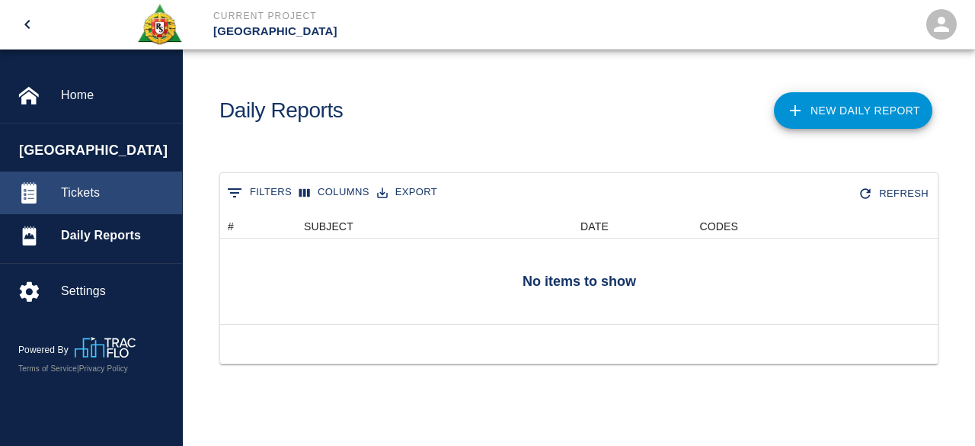
click at [92, 177] on div "Tickets" at bounding box center [91, 192] width 182 height 43
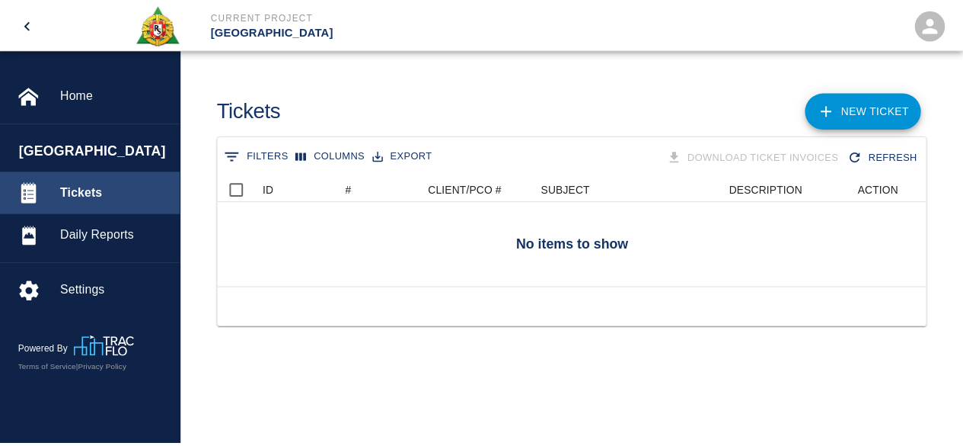
scroll to position [110, 706]
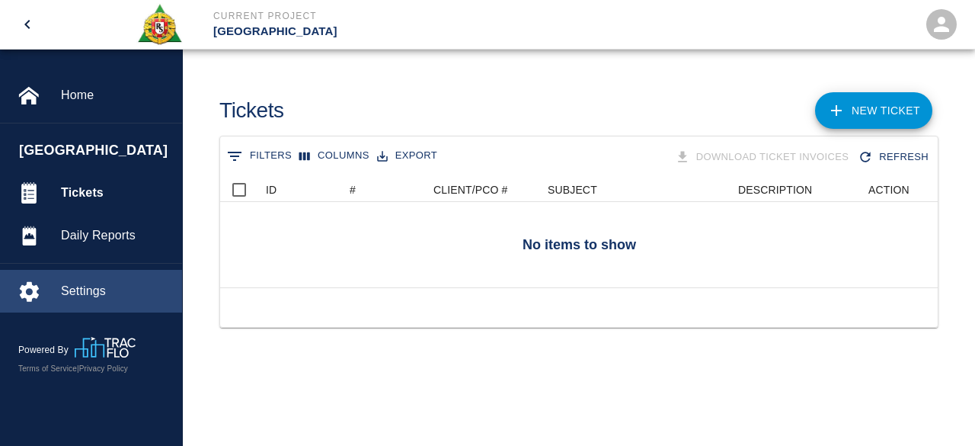
click at [75, 289] on span "Settings" at bounding box center [115, 291] width 109 height 18
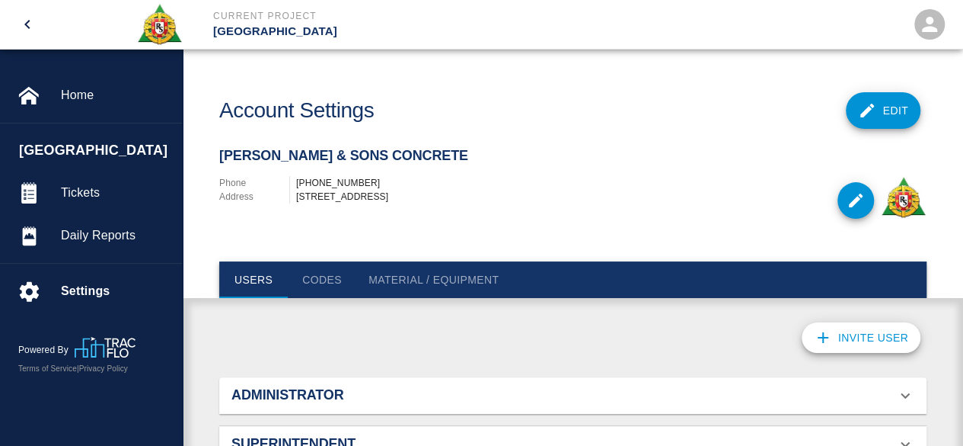
click at [69, 150] on span "[GEOGRAPHIC_DATA]" at bounding box center [96, 150] width 155 height 21
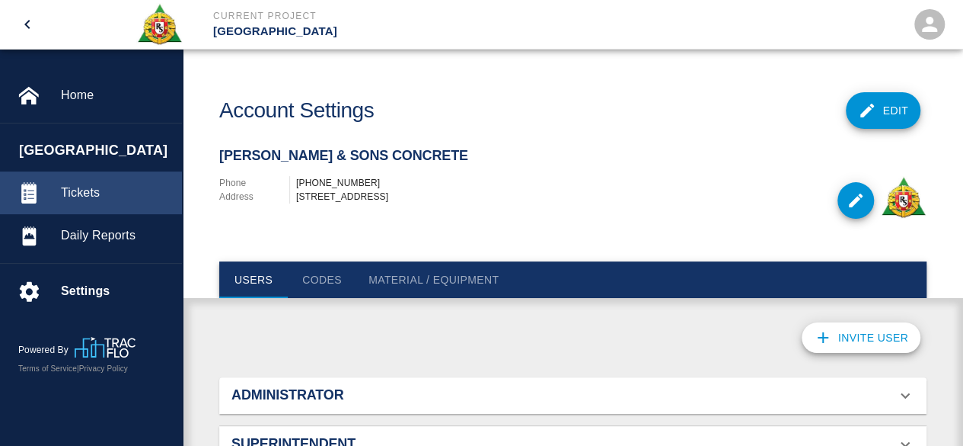
click at [34, 183] on img at bounding box center [28, 192] width 21 height 21
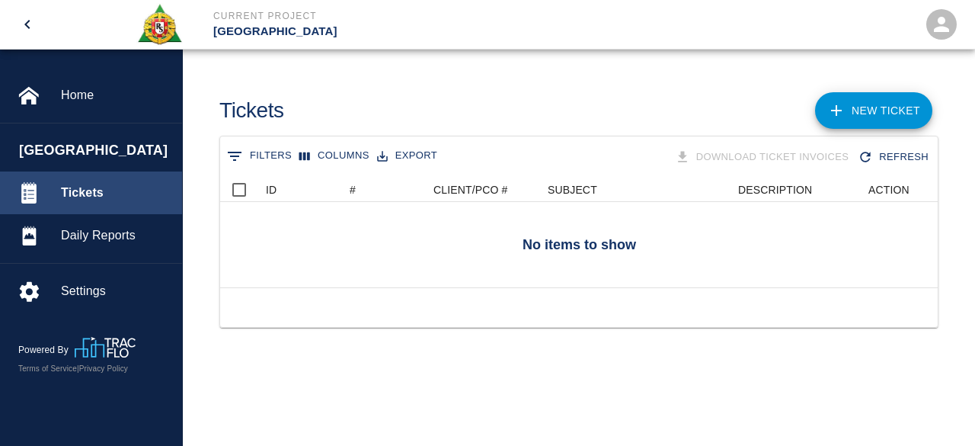
scroll to position [110, 706]
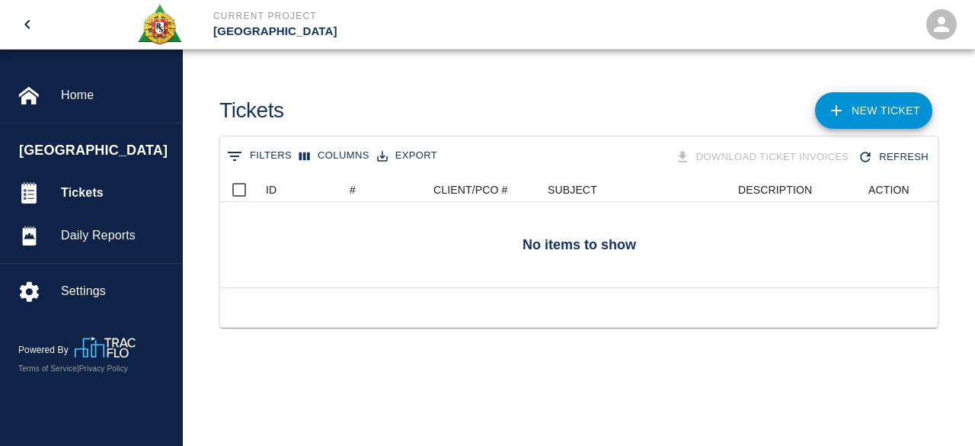
click at [432, 406] on main "Tickets NEW TICKET 0 Filters Columns Export Download Ticket Invoices Refresh No…" at bounding box center [579, 223] width 792 height 446
click at [385, 382] on main "Tickets NEW TICKET 0 Filters Columns Export Download Ticket Invoices Refresh No…" at bounding box center [579, 223] width 792 height 446
click at [291, 340] on div "0 Filters Columns Export Download Ticket Invoices Refresh No items to show ID #…" at bounding box center [579, 250] width 792 height 229
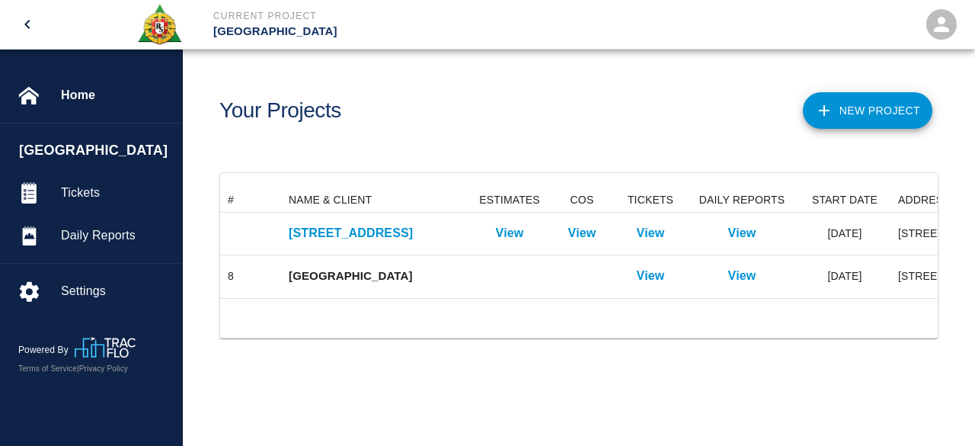
click at [585, 393] on main "Your Projects New Project # NAME & CLIENT ESTIMATES COS TICKETS DAILY REPORTS S…" at bounding box center [579, 223] width 792 height 446
drag, startPoint x: 291, startPoint y: 402, endPoint x: 305, endPoint y: 397, distance: 14.7
click at [295, 401] on main "Your Projects New Project # NAME & CLIENT ESTIMATES COS TICKETS DAILY REPORTS S…" at bounding box center [579, 223] width 792 height 446
click at [881, 107] on button "New Project" at bounding box center [867, 110] width 129 height 37
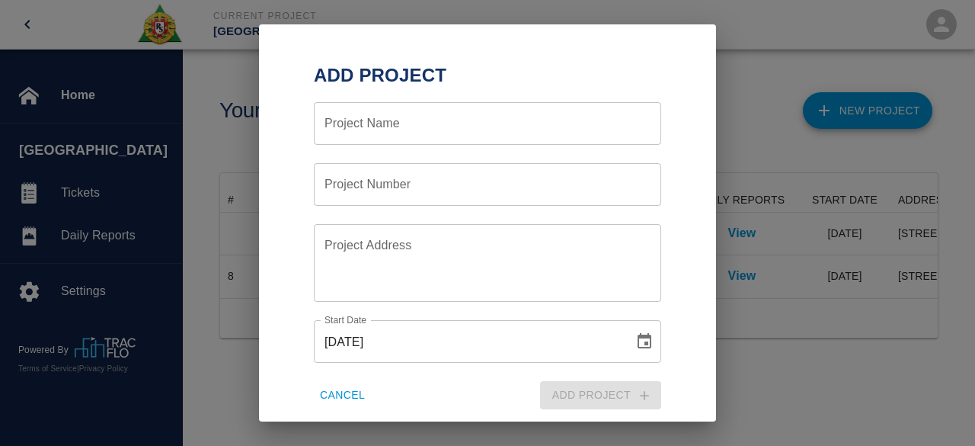
click at [757, 407] on div "Add Project Project Name Project Name Project Number Project Number Project Add…" at bounding box center [487, 223] width 975 height 446
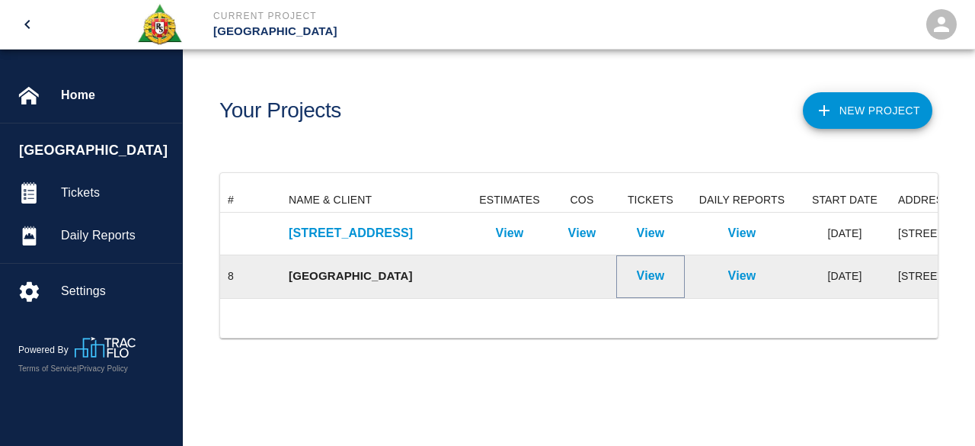
click at [655, 276] on p "View" at bounding box center [651, 276] width 28 height 18
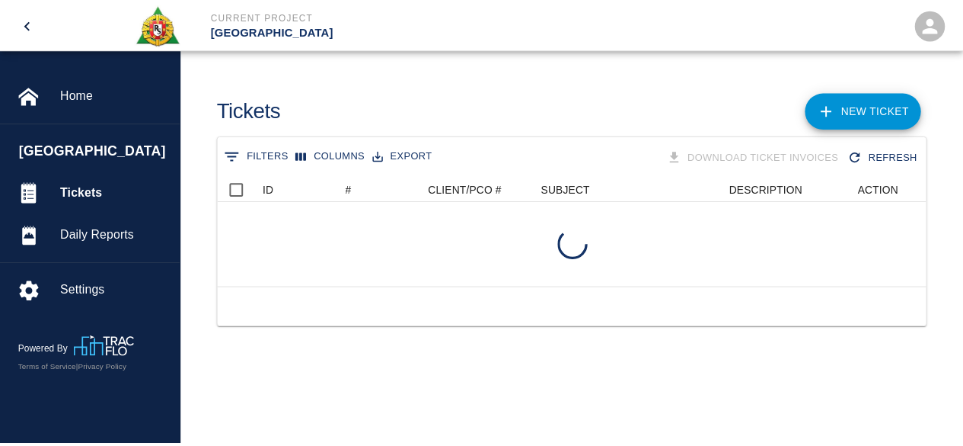
scroll to position [110, 706]
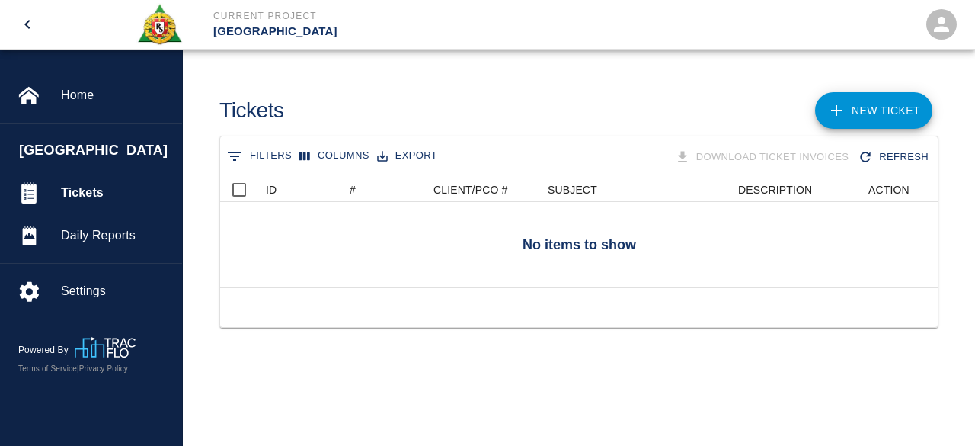
click at [893, 108] on link "NEW TICKET" at bounding box center [873, 110] width 117 height 37
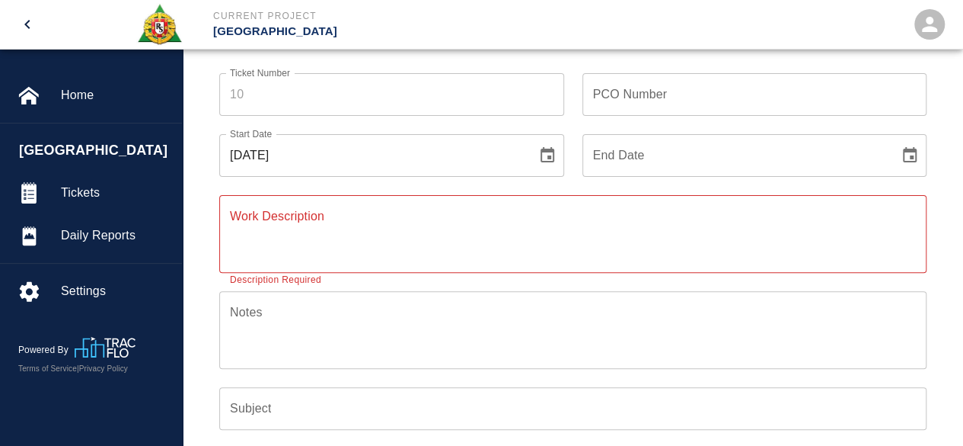
scroll to position [76, 0]
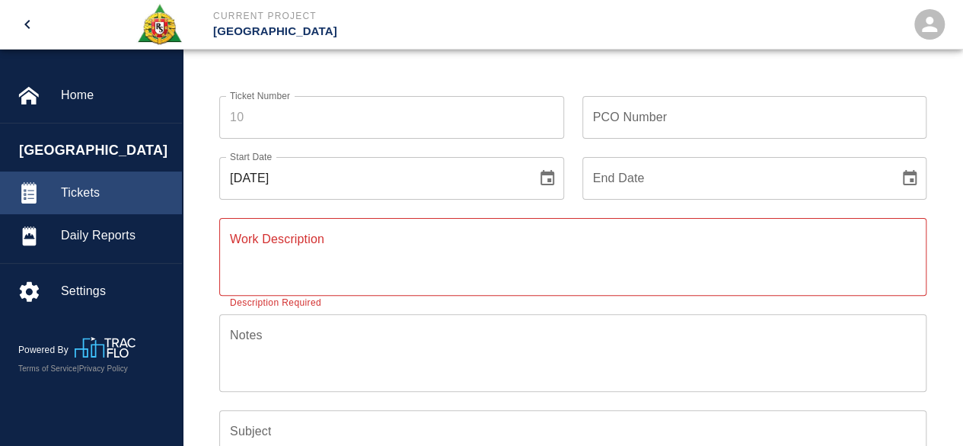
click at [74, 192] on span "Tickets" at bounding box center [115, 193] width 109 height 18
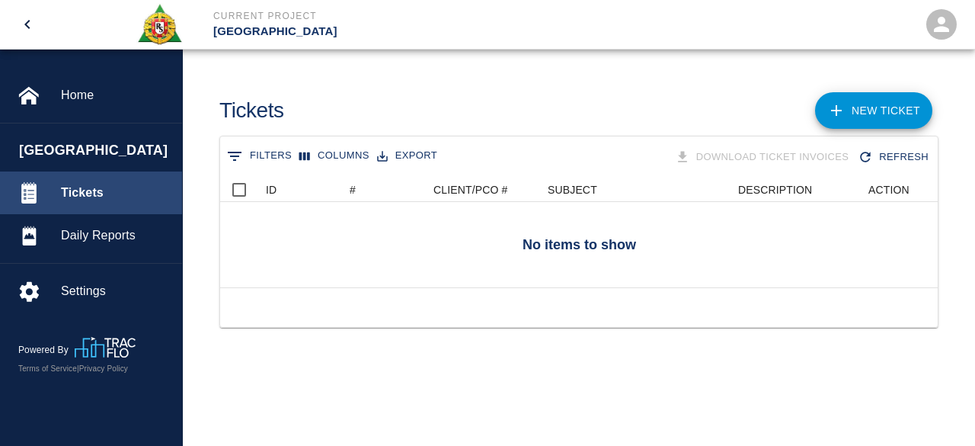
scroll to position [110, 706]
